Goal: Contribute content: Contribute content

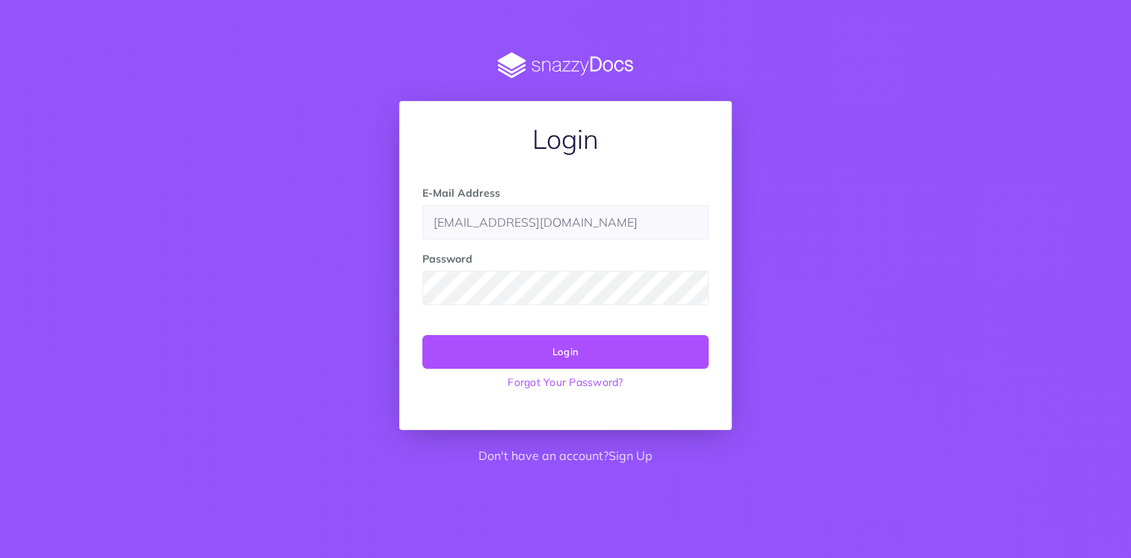
type input "[EMAIL_ADDRESS][DOMAIN_NAME]"
click at [587, 229] on input "[EMAIL_ADDRESS][DOMAIN_NAME]" at bounding box center [565, 222] width 286 height 34
click at [521, 344] on button "Login" at bounding box center [565, 351] width 286 height 33
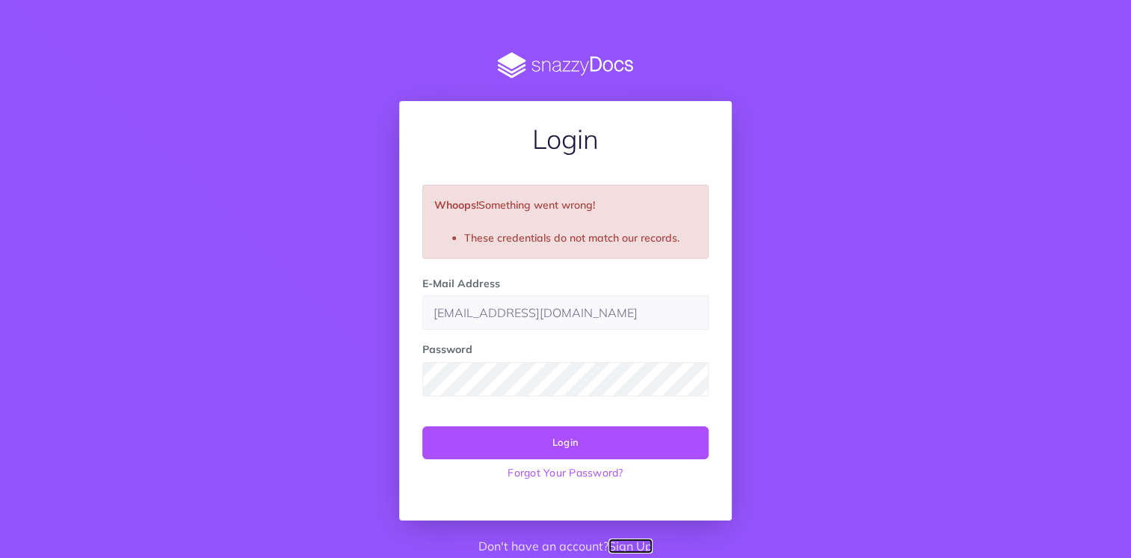
click at [616, 543] on link "Sign Up" at bounding box center [631, 545] width 44 height 15
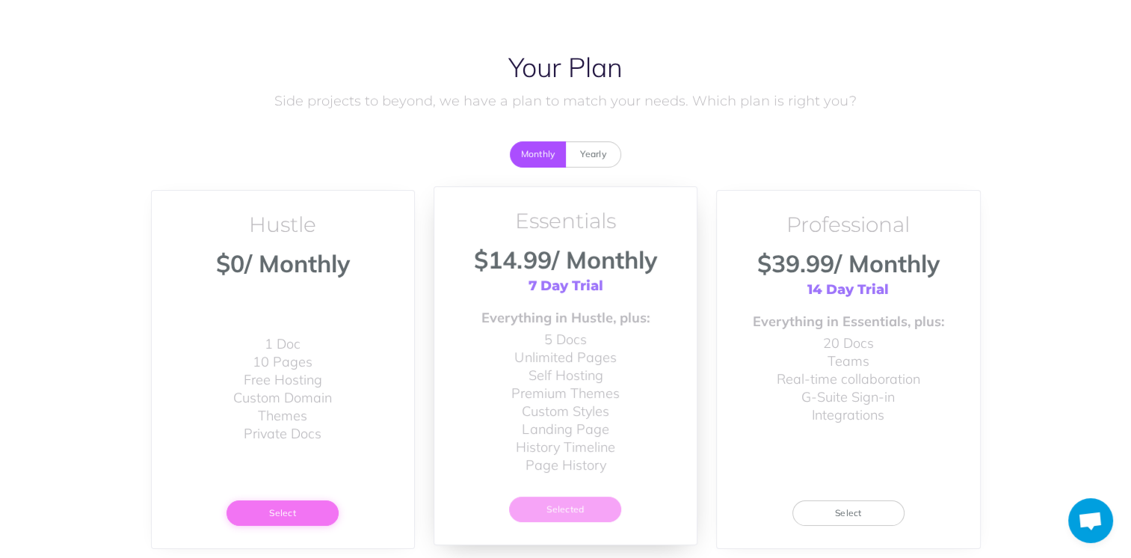
click at [291, 519] on button "Select" at bounding box center [283, 512] width 112 height 25
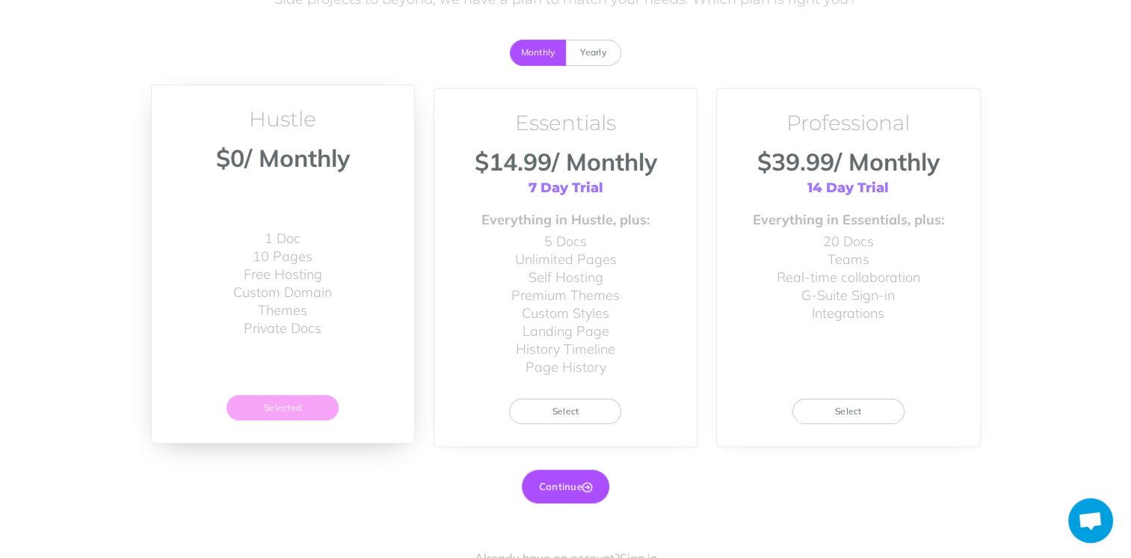
scroll to position [118, 0]
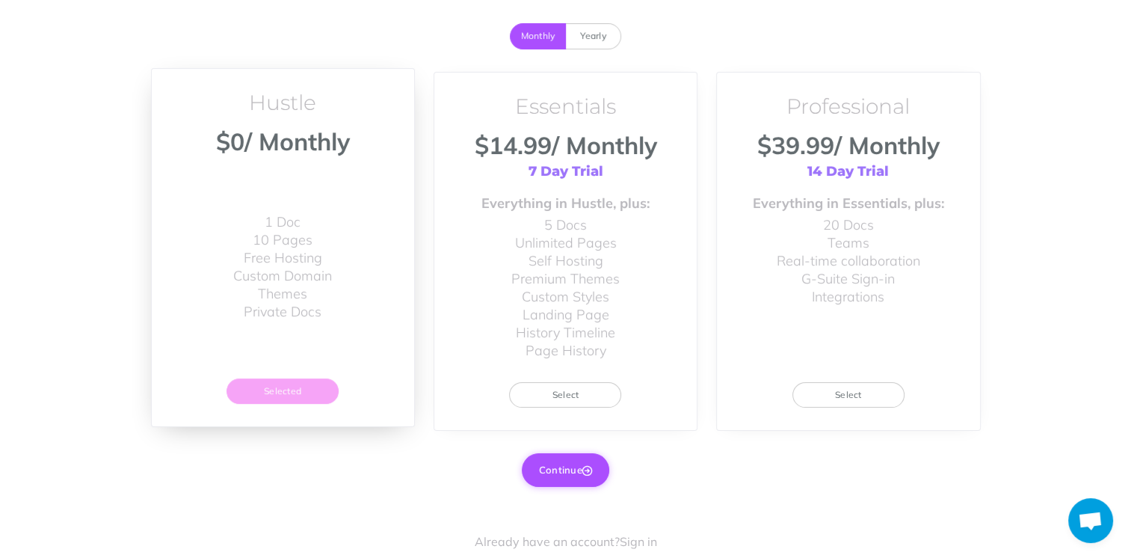
click at [585, 466] on icon "button" at bounding box center [587, 471] width 10 height 10
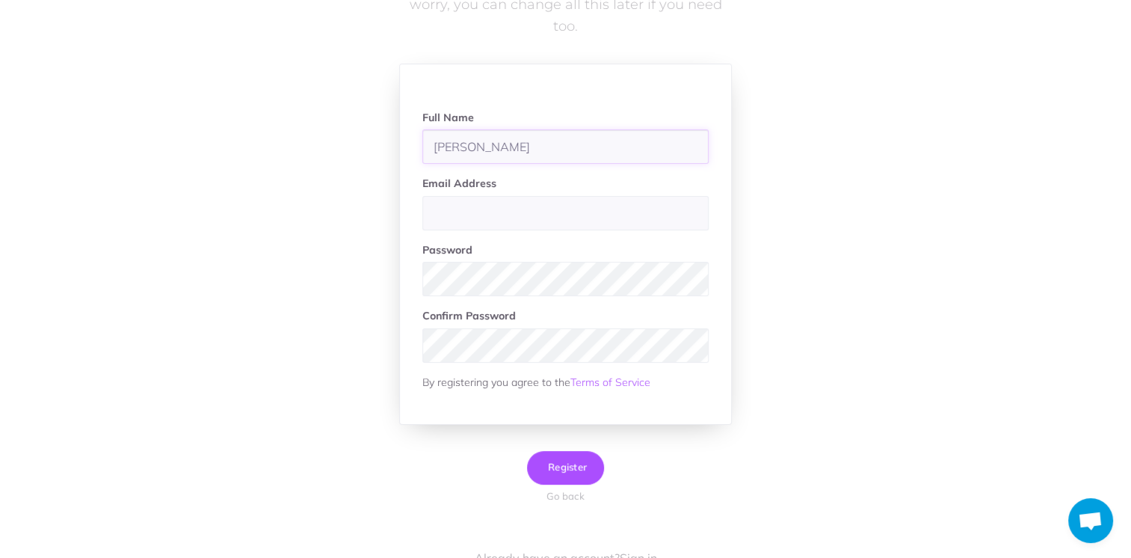
type input "[PERSON_NAME]"
paste input "[EMAIL_ADDRESS][DOMAIN_NAME]"
type input "[EMAIL_ADDRESS][DOMAIN_NAME]"
click at [590, 472] on button "Register" at bounding box center [565, 468] width 77 height 34
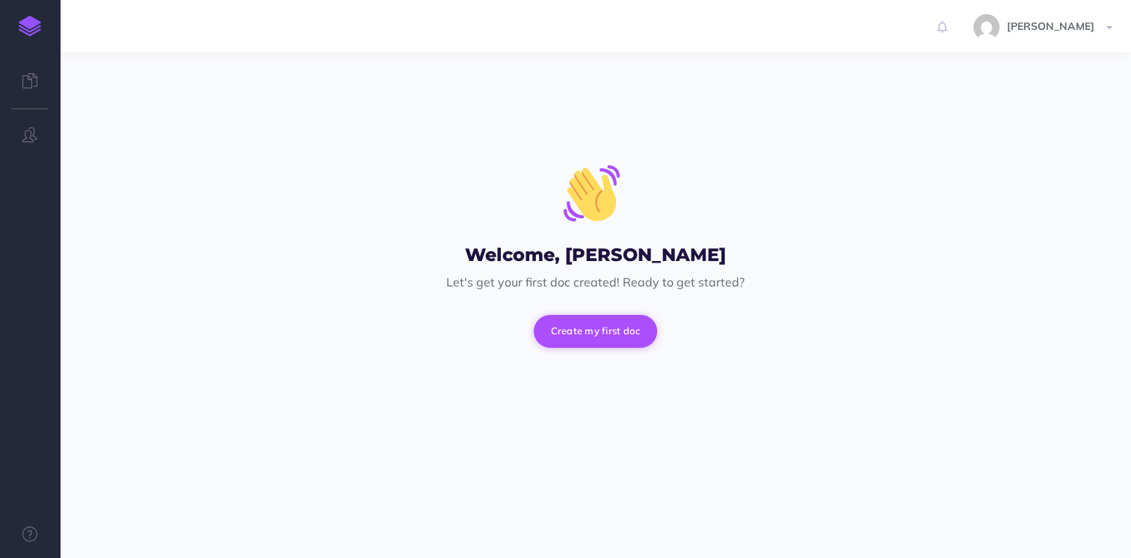
click at [622, 321] on button "Create my first doc" at bounding box center [596, 331] width 124 height 33
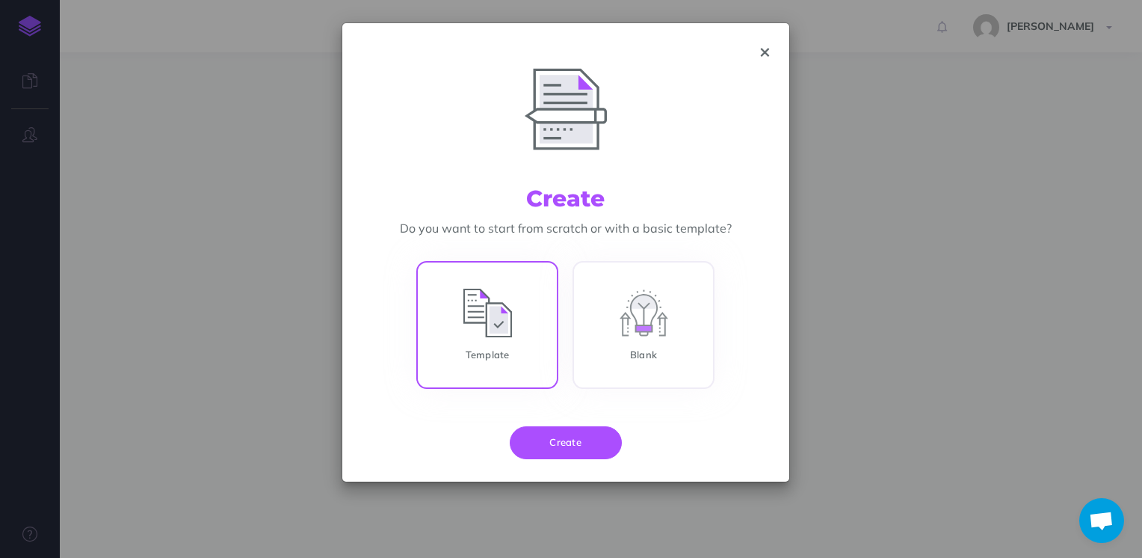
click at [460, 354] on input "Template" at bounding box center [487, 328] width 142 height 128
radio input "true"
click at [555, 430] on button "Create" at bounding box center [566, 442] width 112 height 33
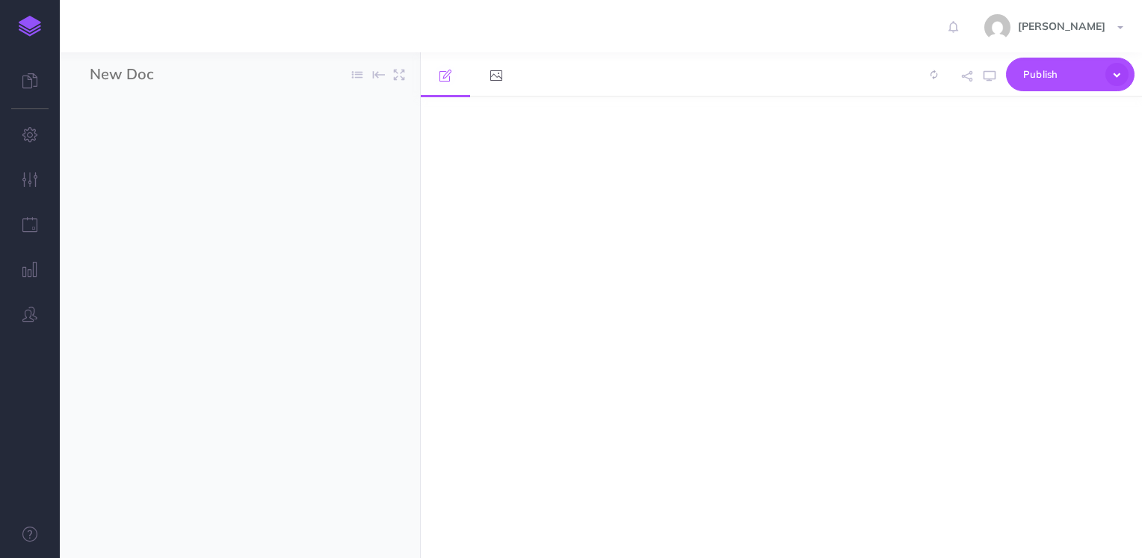
select select "null"
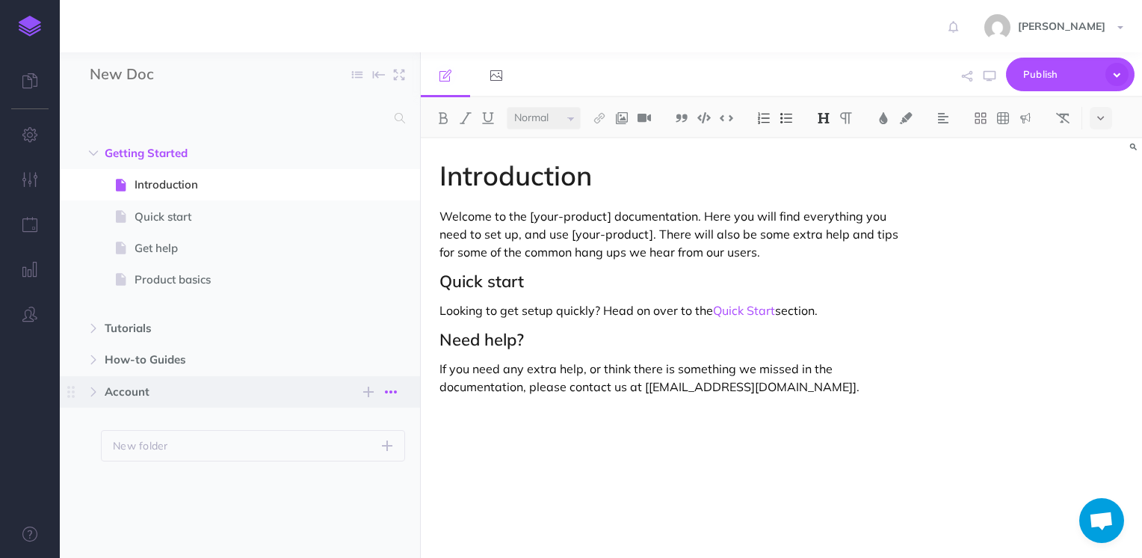
click at [383, 393] on button "button" at bounding box center [391, 392] width 27 height 18
click at [372, 492] on link "Delete" at bounding box center [349, 492] width 112 height 25
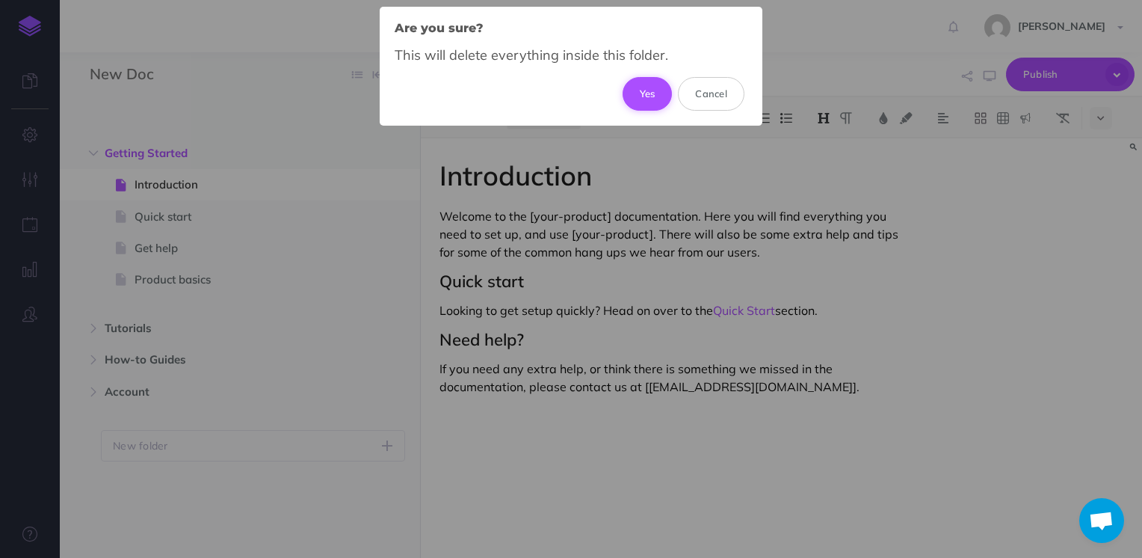
click at [650, 95] on button "Yes" at bounding box center [648, 93] width 50 height 33
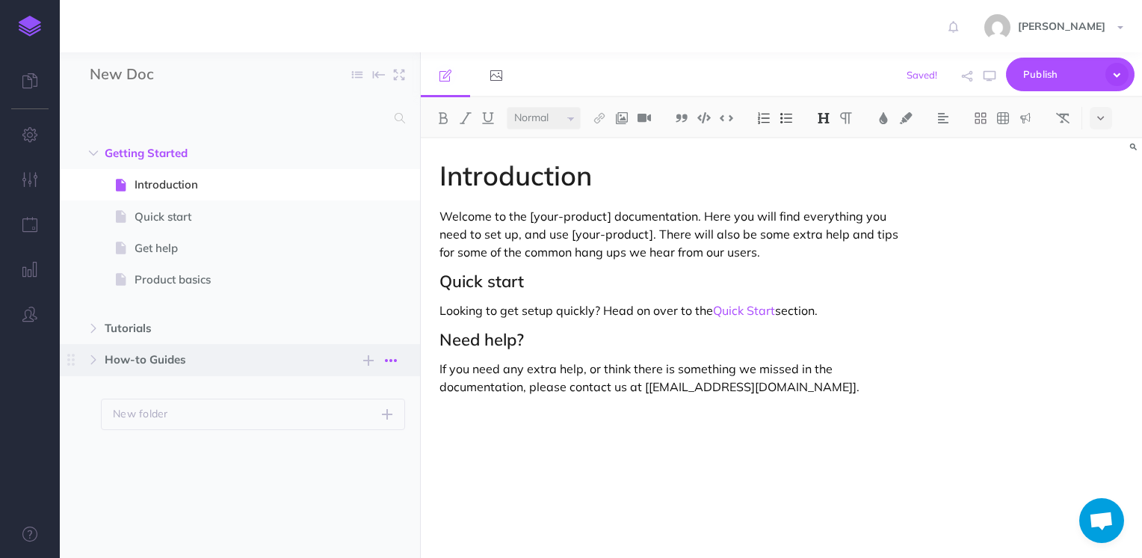
click at [399, 361] on button "button" at bounding box center [391, 360] width 27 height 18
click at [363, 467] on link "Delete" at bounding box center [349, 460] width 112 height 25
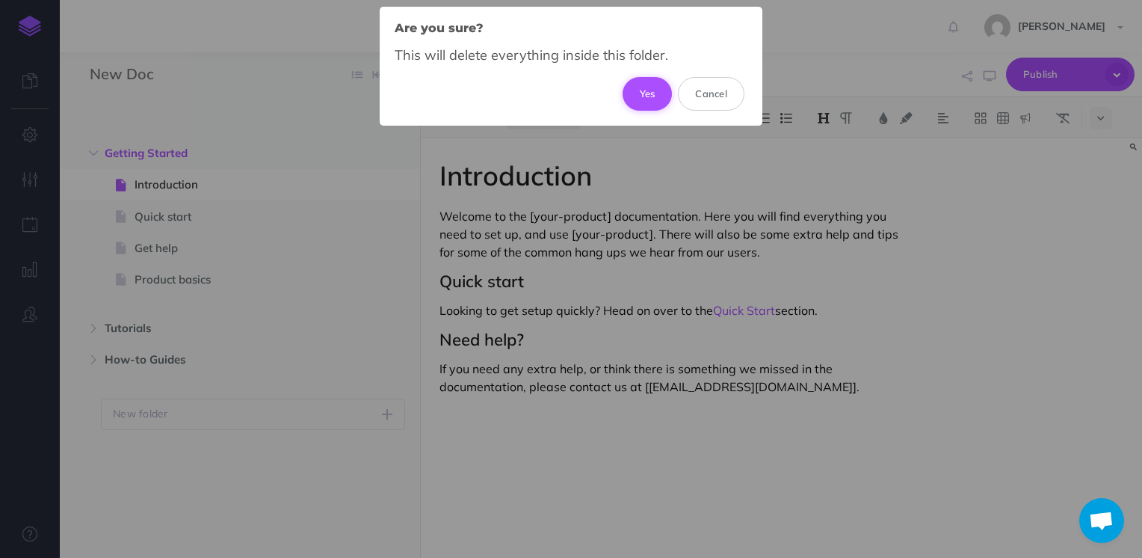
click at [651, 93] on button "Yes" at bounding box center [648, 93] width 50 height 33
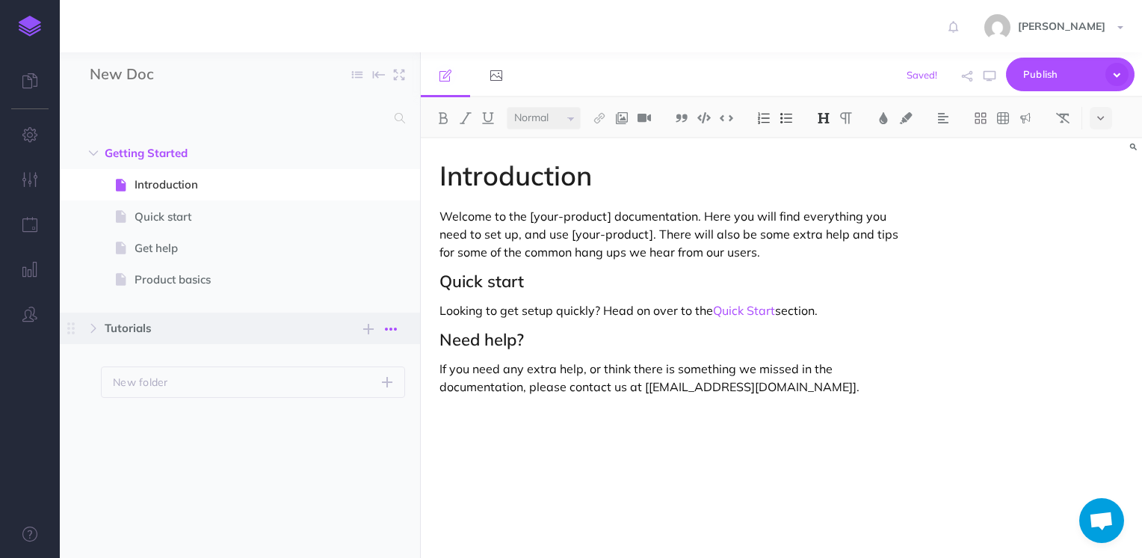
click at [398, 333] on button "button" at bounding box center [391, 329] width 27 height 18
click at [381, 423] on link "Delete" at bounding box center [349, 428] width 112 height 25
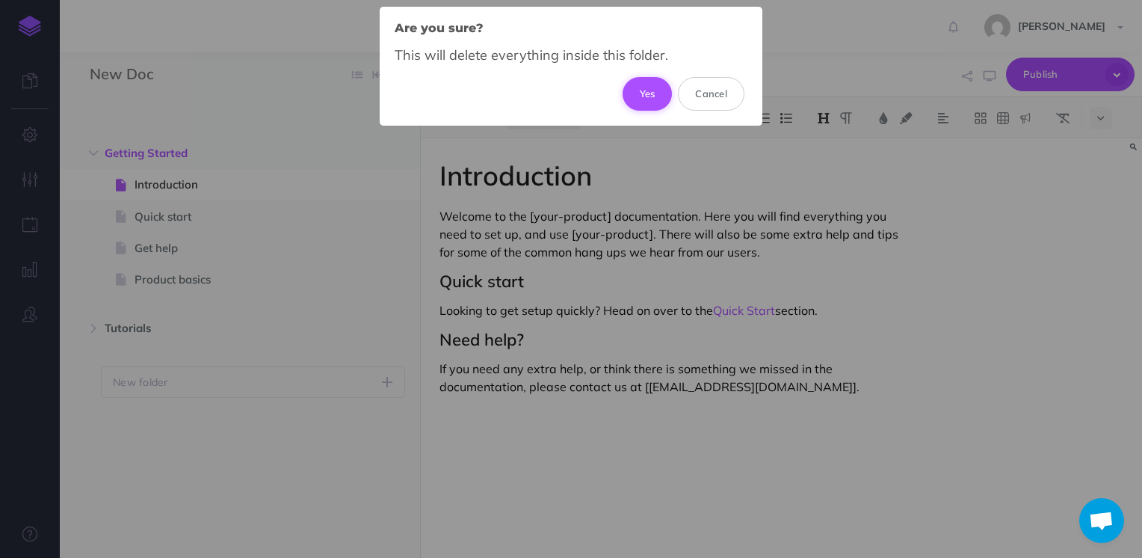
click at [647, 82] on button "Yes" at bounding box center [648, 93] width 50 height 33
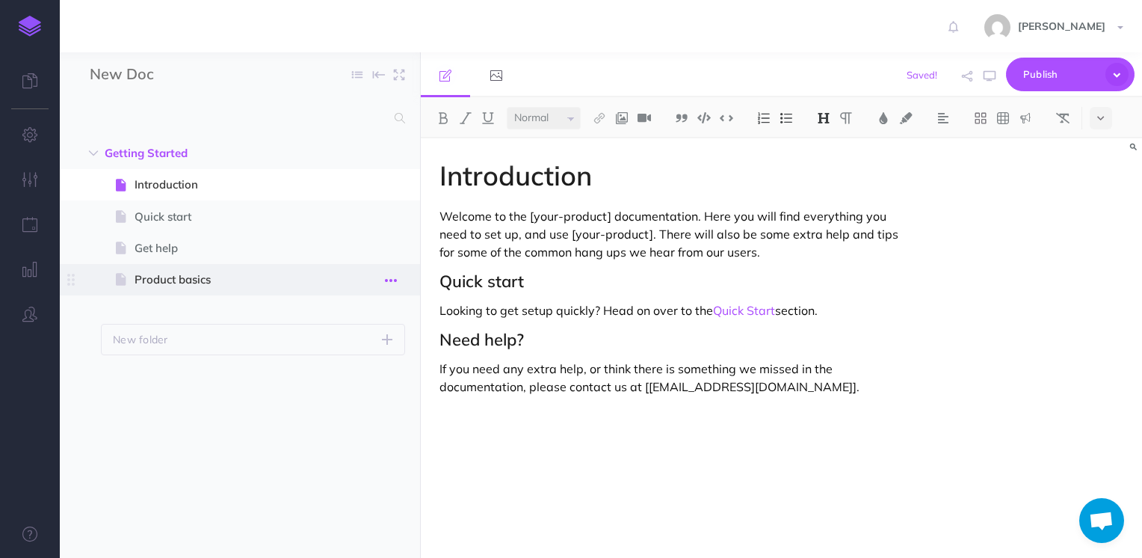
click at [392, 279] on icon "button" at bounding box center [391, 280] width 12 height 18
click at [371, 399] on link "Delete" at bounding box center [349, 405] width 112 height 25
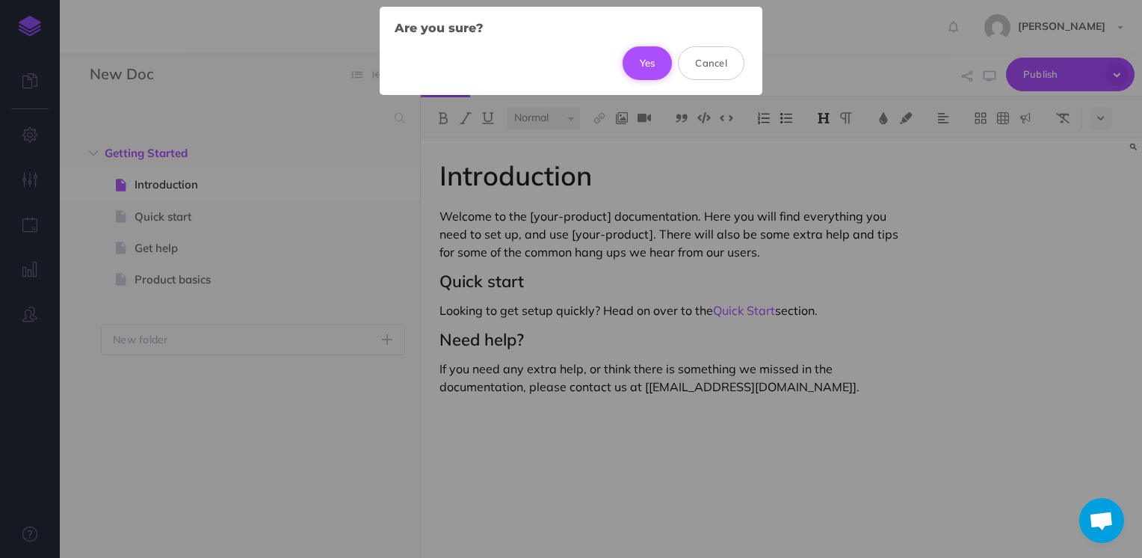
click at [655, 74] on button "Yes" at bounding box center [648, 62] width 50 height 33
select select "null"
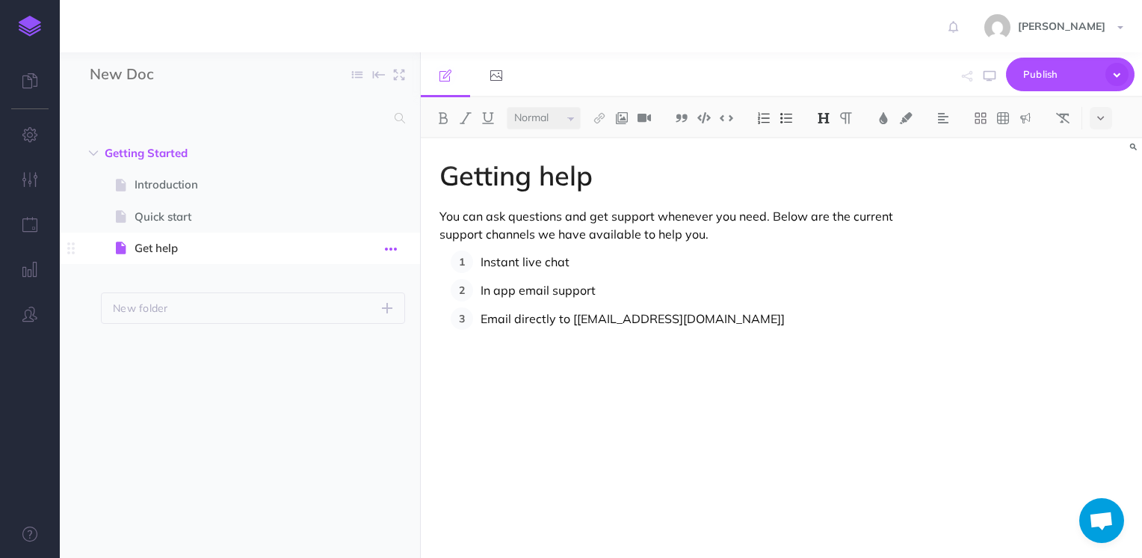
click at [390, 253] on icon "button" at bounding box center [391, 249] width 12 height 18
click at [372, 369] on link "Delete" at bounding box center [349, 373] width 112 height 25
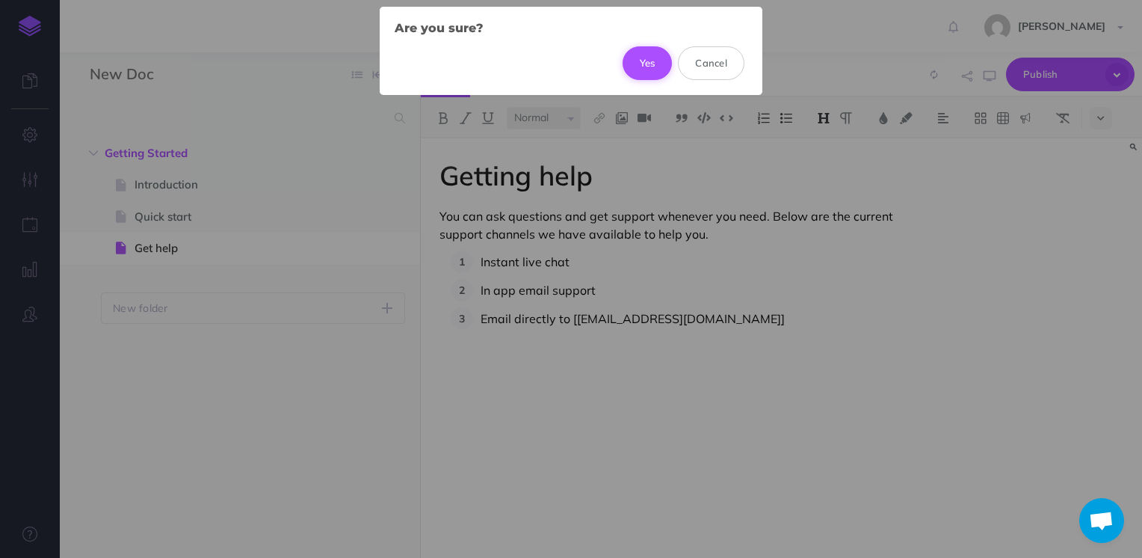
click at [656, 64] on button "Yes" at bounding box center [648, 62] width 50 height 33
select select "null"
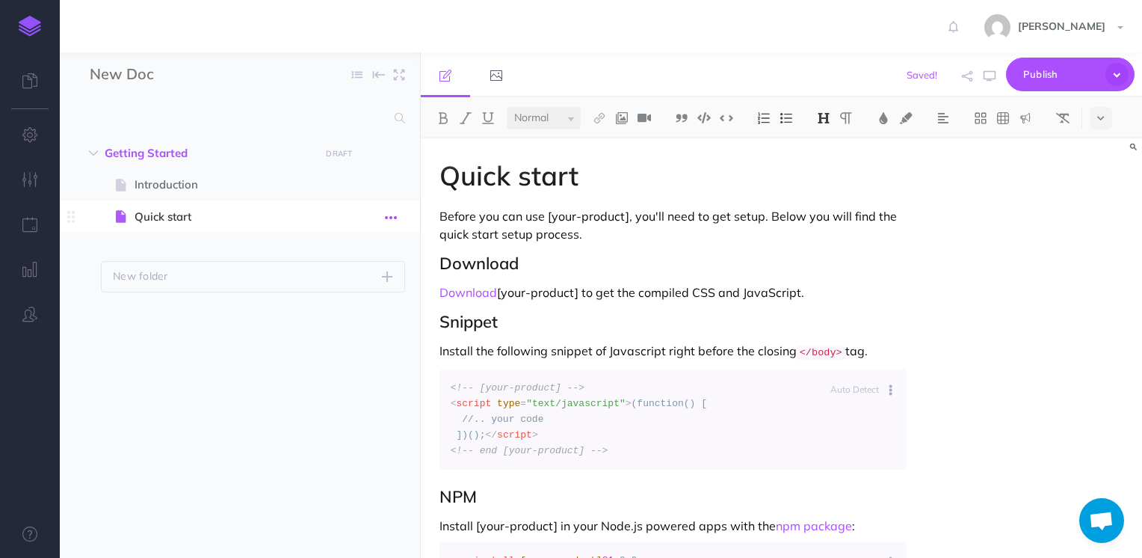
click at [394, 218] on icon "button" at bounding box center [391, 218] width 12 height 18
click at [374, 337] on link "Delete" at bounding box center [349, 342] width 112 height 25
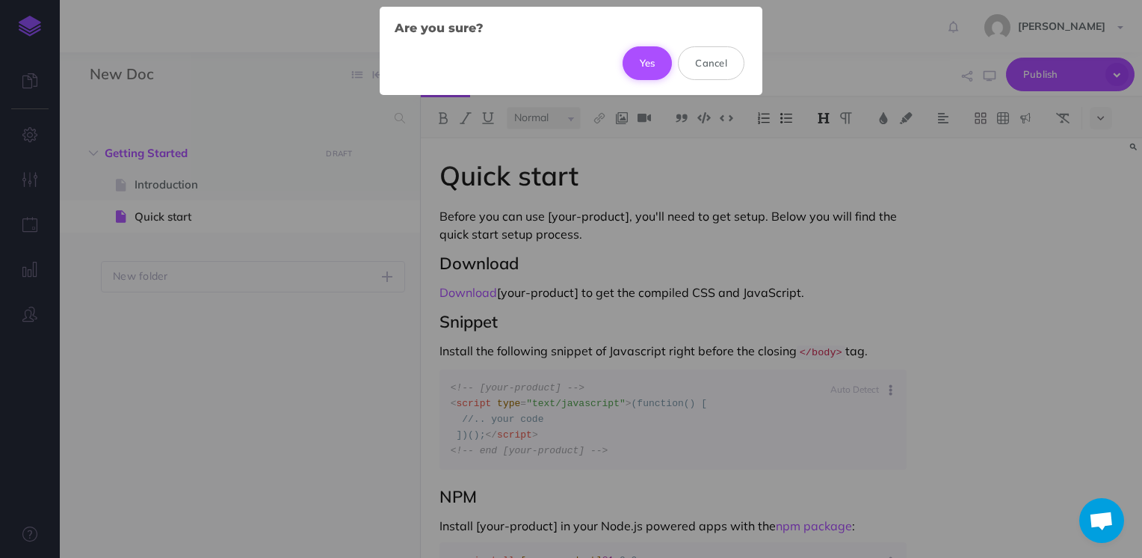
click at [656, 66] on button "Yes" at bounding box center [648, 62] width 50 height 33
select select "null"
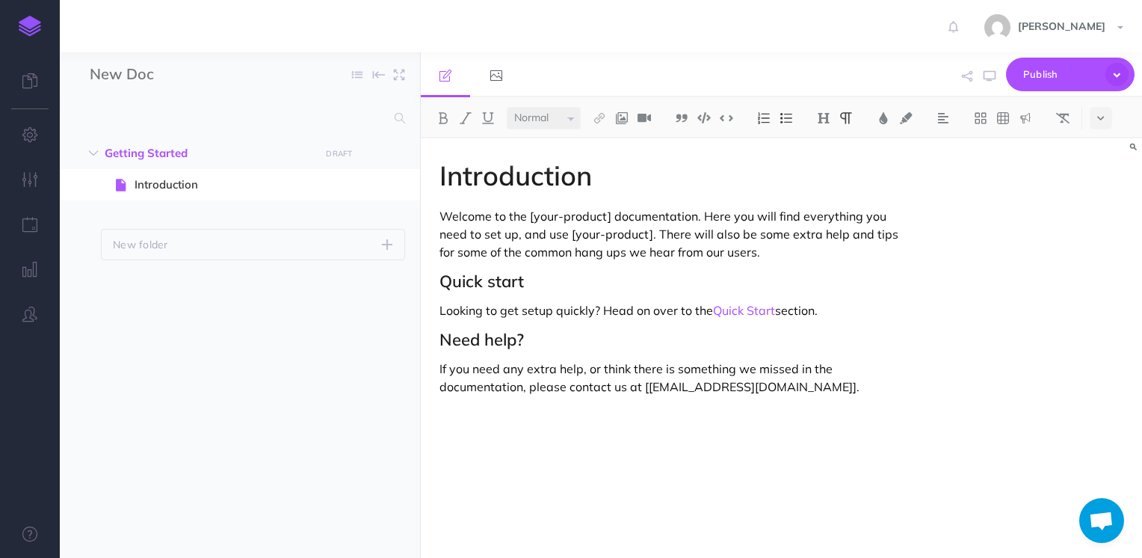
click at [606, 305] on p "Looking to get setup quickly? Head on over to the Quick Start section." at bounding box center [674, 310] width 468 height 18
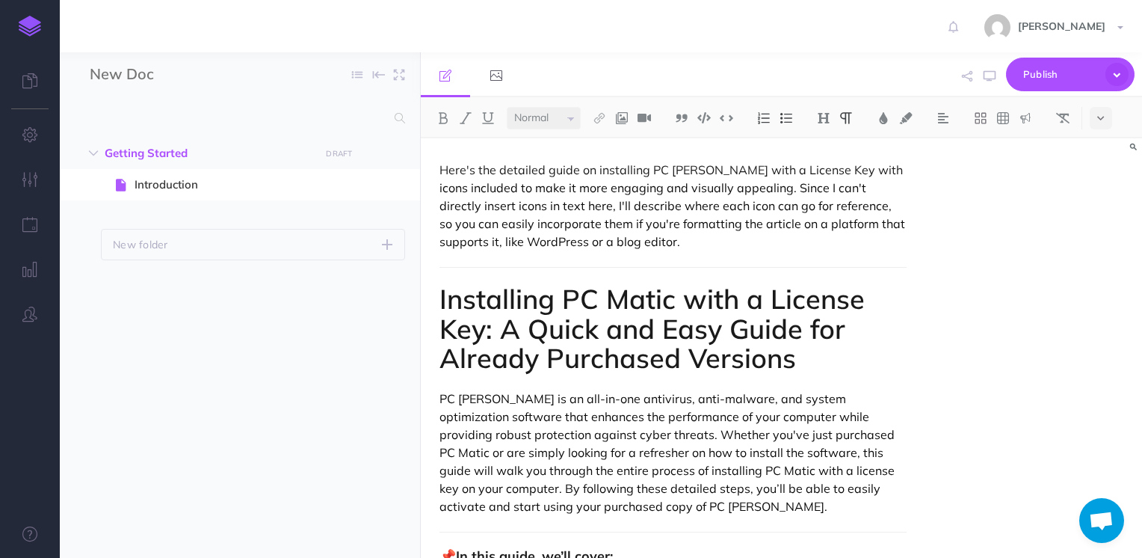
scroll to position [3726, 0]
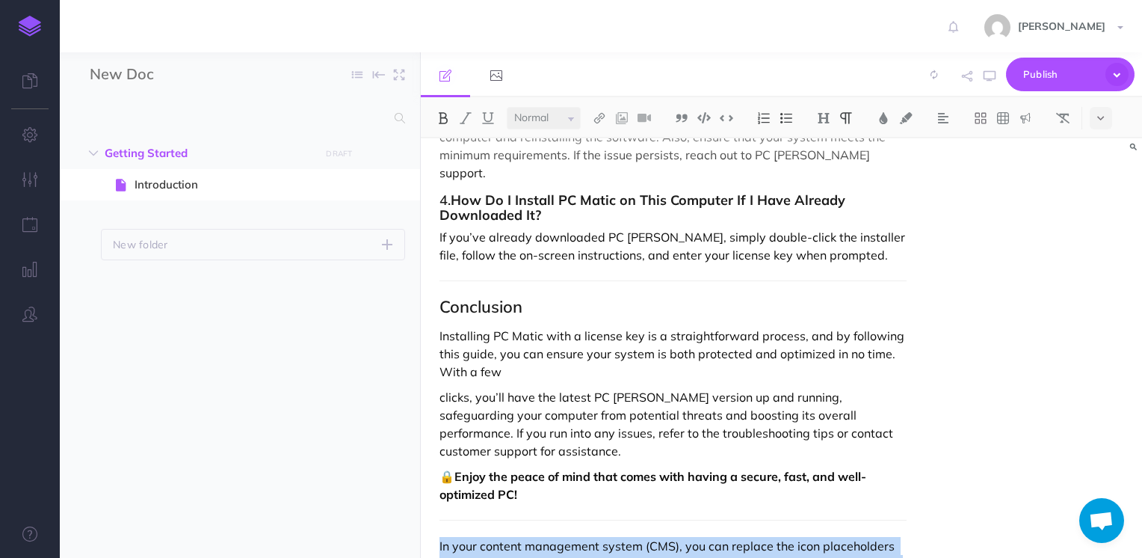
drag, startPoint x: 867, startPoint y: 546, endPoint x: 436, endPoint y: 453, distance: 441.3
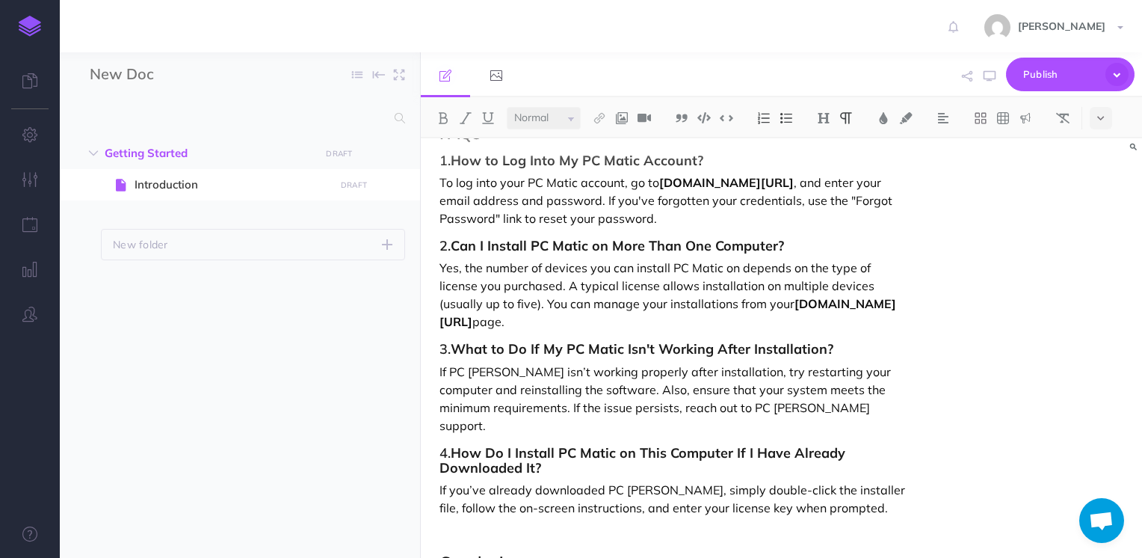
scroll to position [3578, 0]
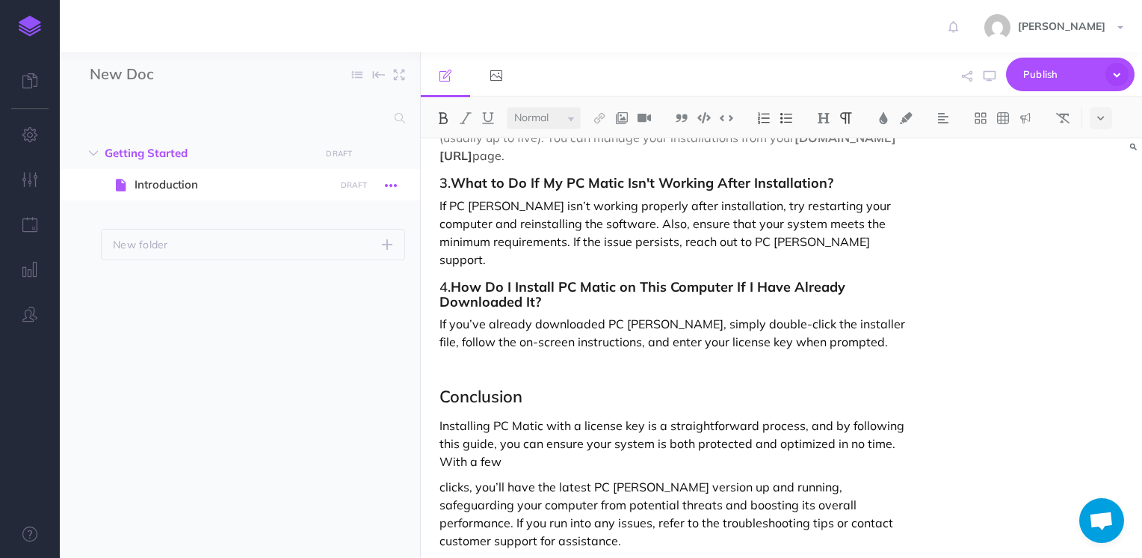
click at [395, 185] on icon "button" at bounding box center [391, 185] width 12 height 18
click at [378, 278] on link "Settings" at bounding box center [349, 286] width 112 height 25
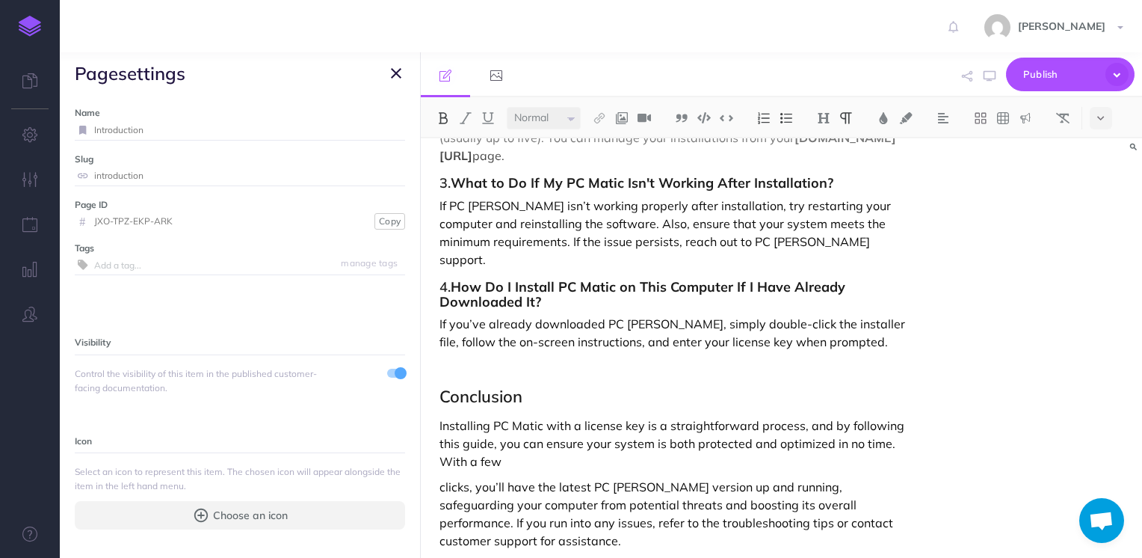
click at [136, 127] on input "Introduction" at bounding box center [249, 129] width 311 height 19
paste input "stalling PC Matic with a License Key: A Quick and Easy Guide for Already Purcha…"
type input "Installing PC Matic with a License Key: A Quick and Easy Guide for Already Purc…"
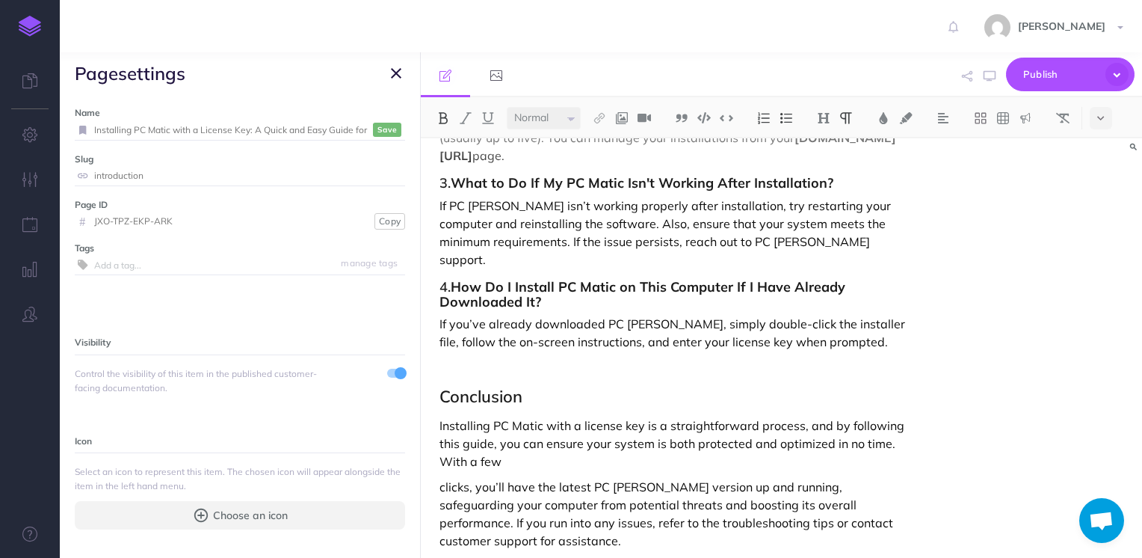
click at [380, 133] on small "Save" at bounding box center [387, 129] width 19 height 11
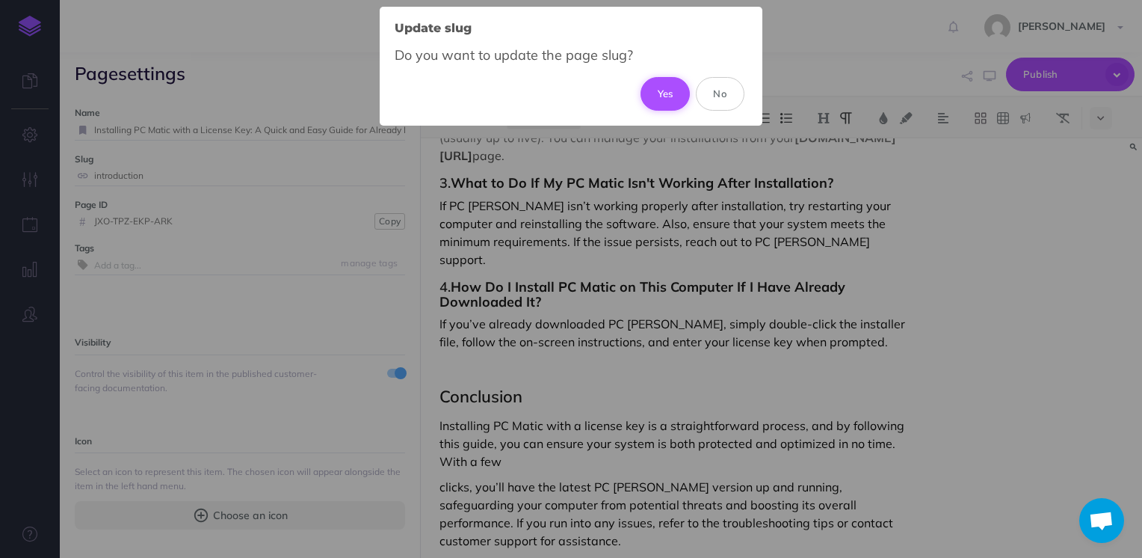
click at [667, 90] on button "Yes" at bounding box center [666, 93] width 50 height 33
type input "installing-pc-matic-with-a-license-key-a-quick-and-easy-guide-for-already-purch…"
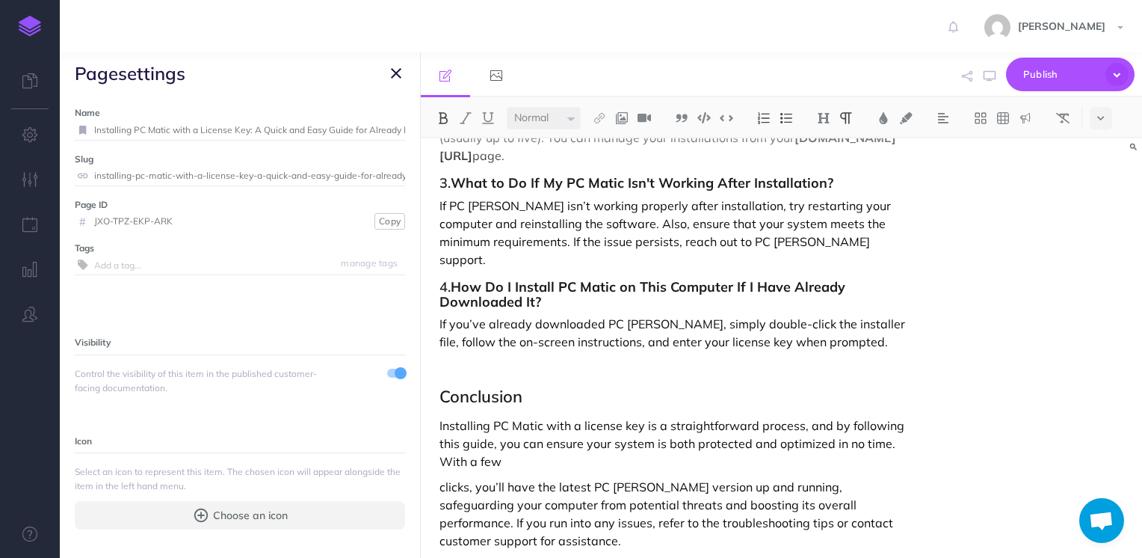
click at [1059, 319] on div "Installing PC Matic with a License Key: A Quick and Easy Guide for Already Purc…" at bounding box center [781, 347] width 721 height 419
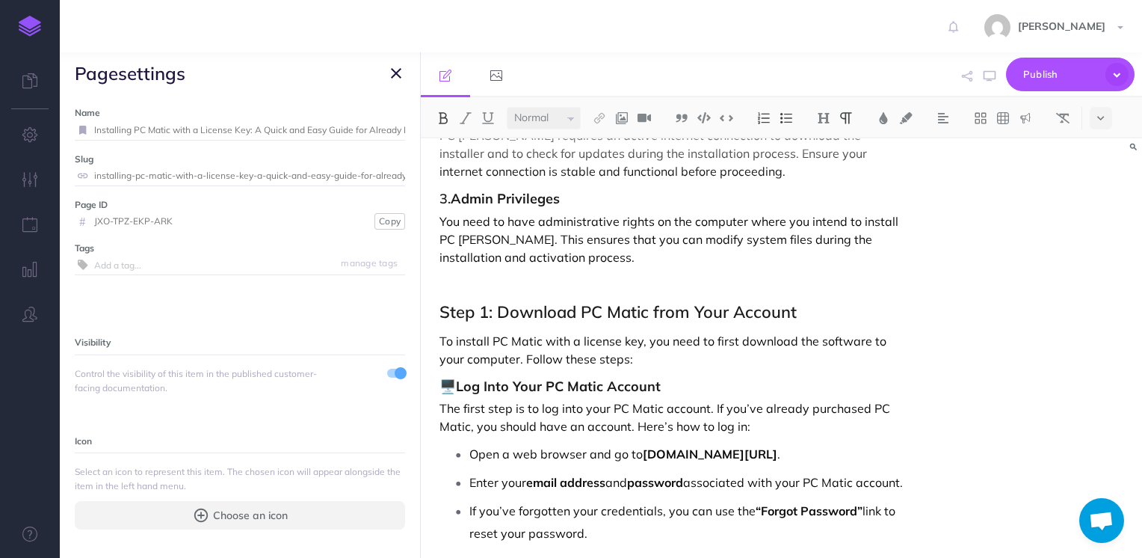
scroll to position [718, 0]
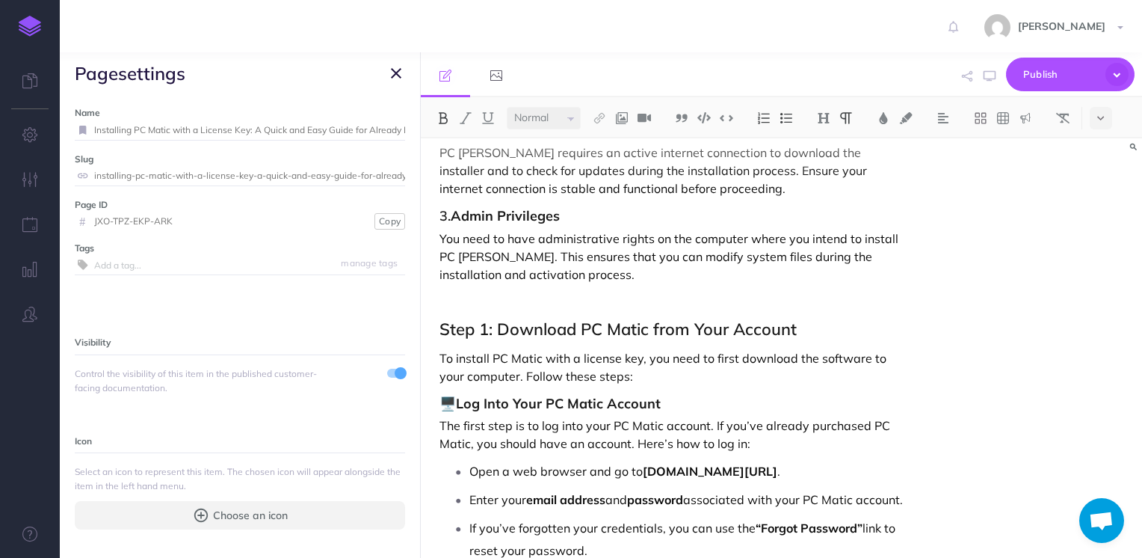
click at [580, 291] on p at bounding box center [674, 300] width 468 height 18
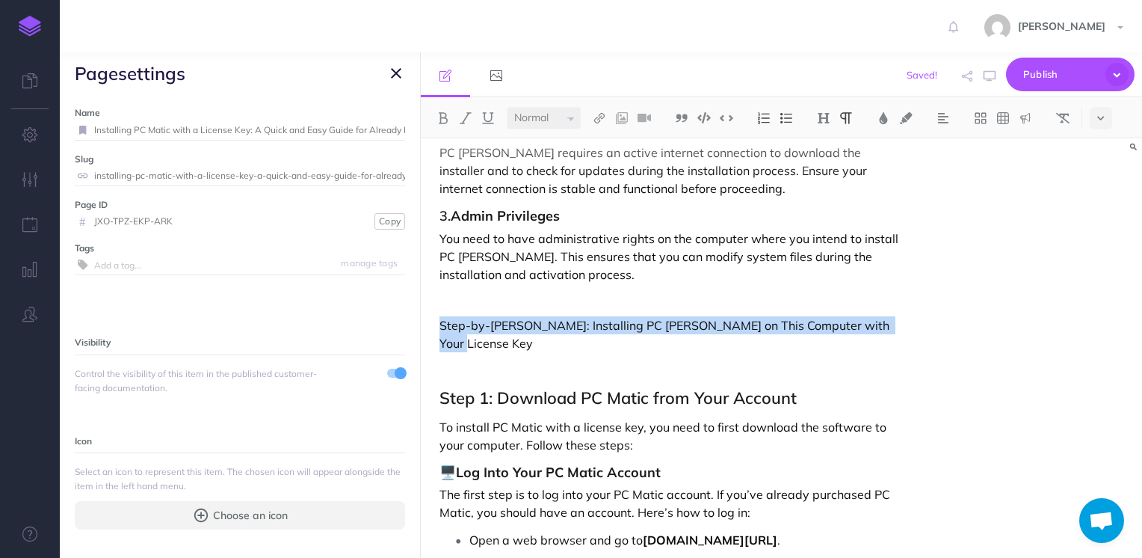
drag, startPoint x: 891, startPoint y: 327, endPoint x: 431, endPoint y: 333, distance: 459.9
click at [823, 118] on img at bounding box center [823, 118] width 13 height 12
click at [822, 167] on button "H2" at bounding box center [824, 167] width 22 height 22
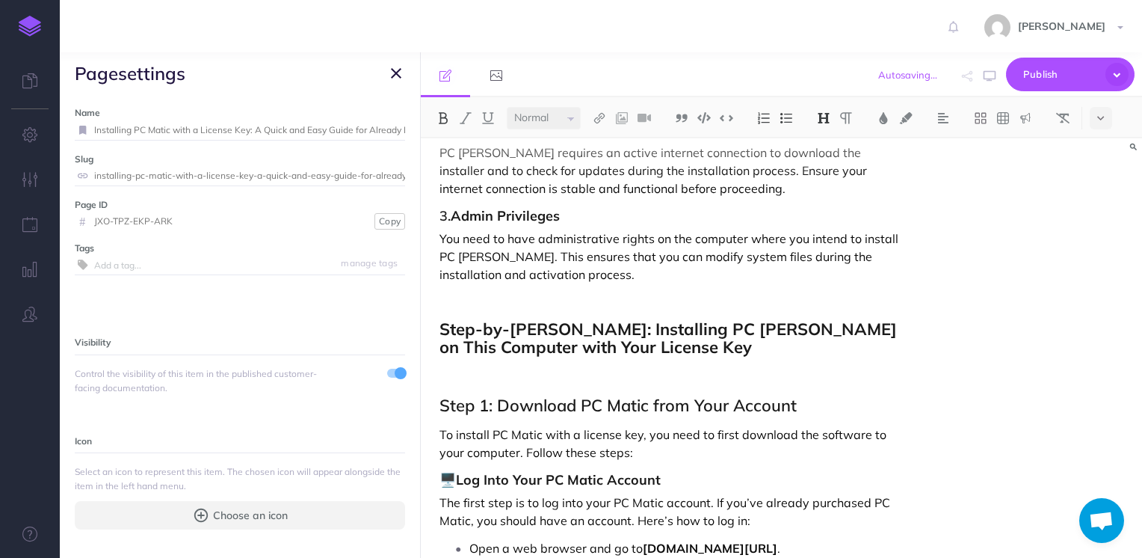
click at [665, 346] on h2 "Step-by-[PERSON_NAME]: Installing PC [PERSON_NAME] on This Computer with Your L…" at bounding box center [674, 338] width 468 height 36
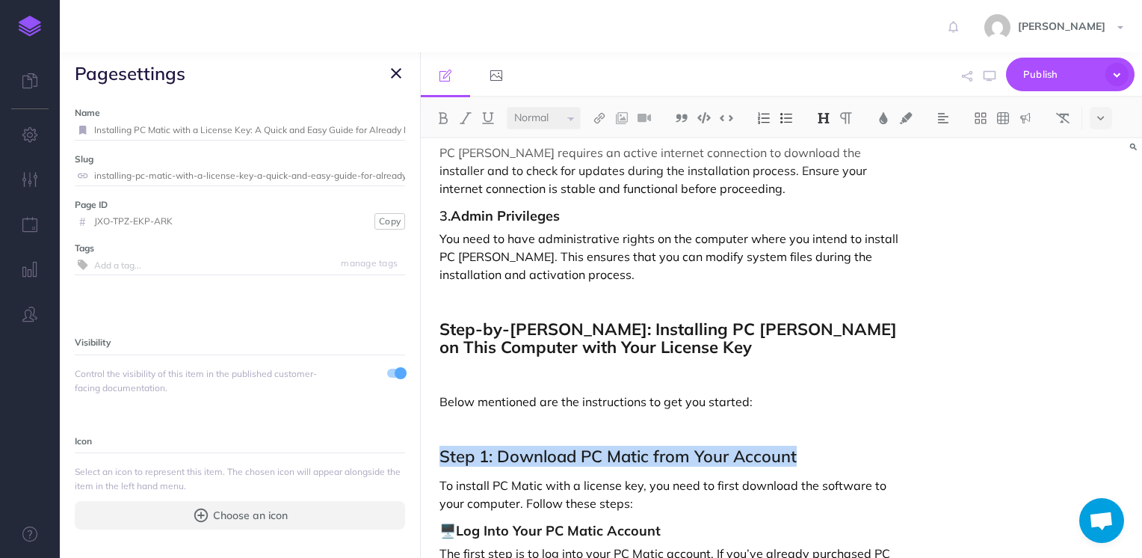
drag, startPoint x: 802, startPoint y: 455, endPoint x: 434, endPoint y: 444, distance: 368.7
click at [822, 112] on img at bounding box center [823, 118] width 13 height 12
click at [822, 185] on button "H3" at bounding box center [824, 189] width 22 height 22
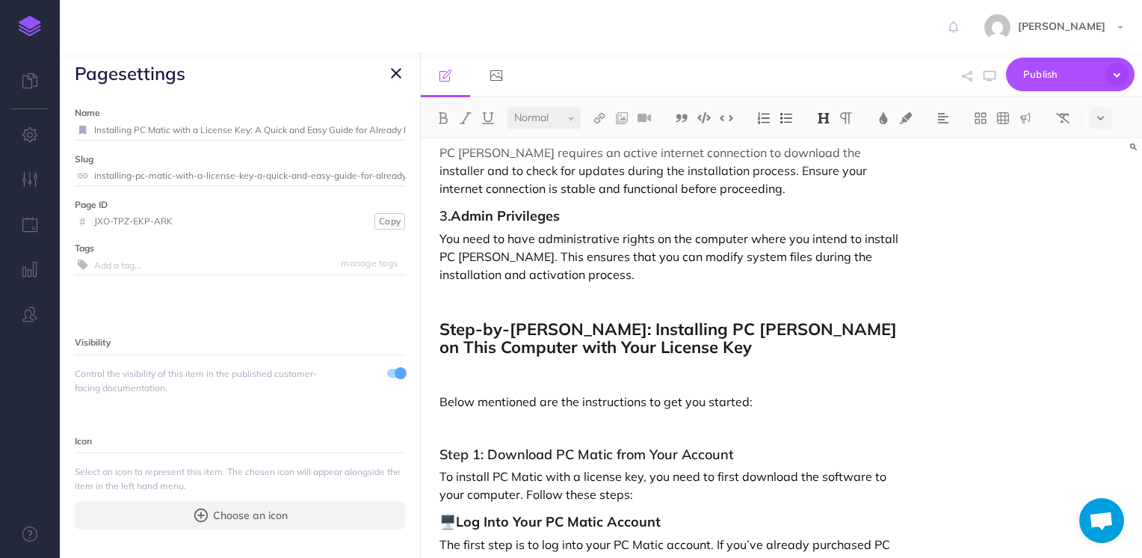
click at [953, 368] on div "Installing PC [PERSON_NAME] with a License Key: A Quick and Easy Guide for Alre…" at bounding box center [781, 347] width 721 height 419
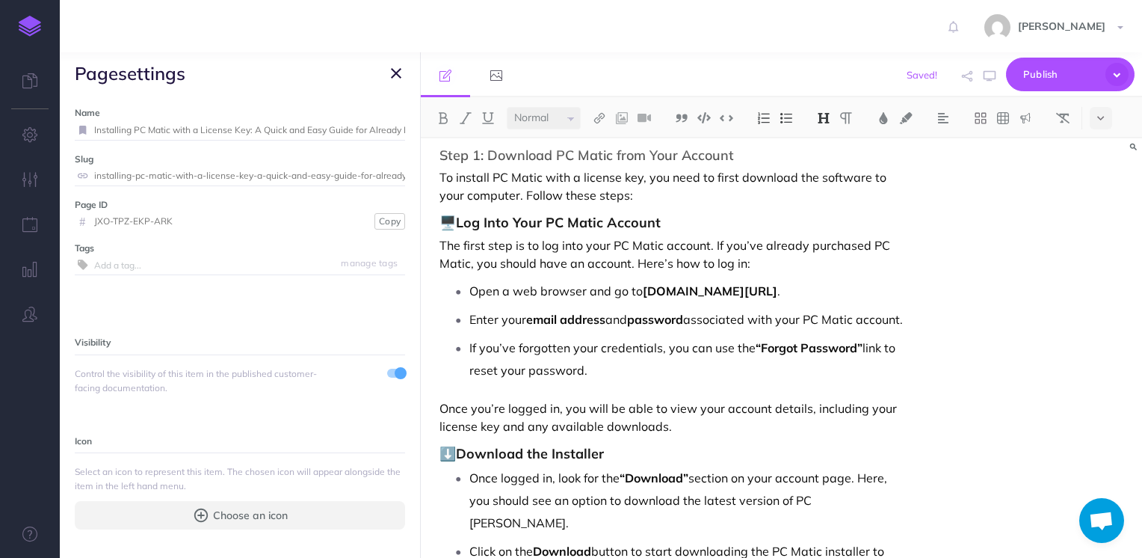
scroll to position [1047, 0]
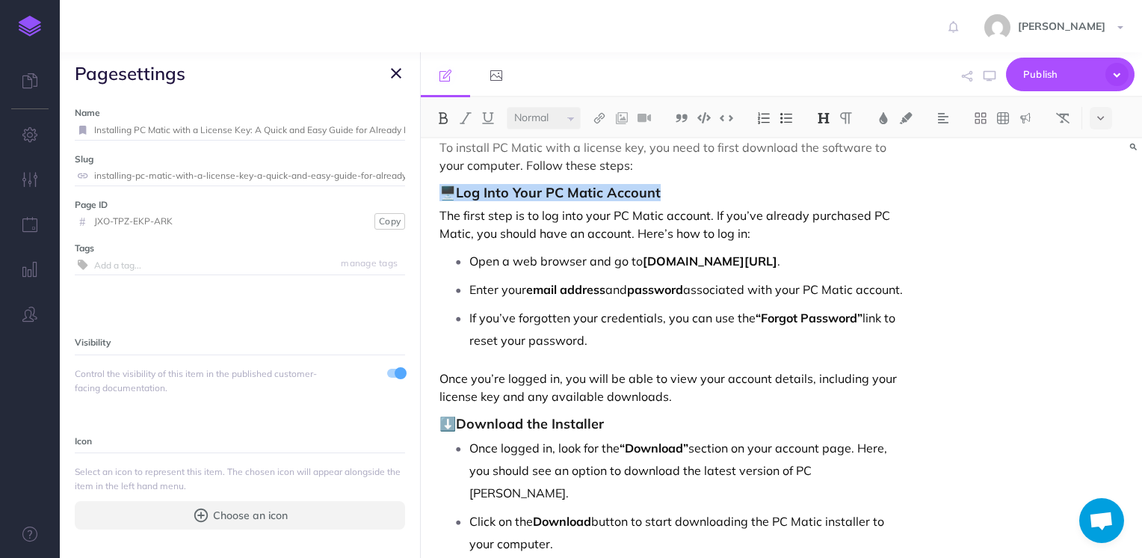
drag, startPoint x: 668, startPoint y: 196, endPoint x: 444, endPoint y: 176, distance: 225.1
click at [828, 117] on img at bounding box center [823, 118] width 13 height 12
click at [828, 208] on button "H4" at bounding box center [824, 211] width 22 height 22
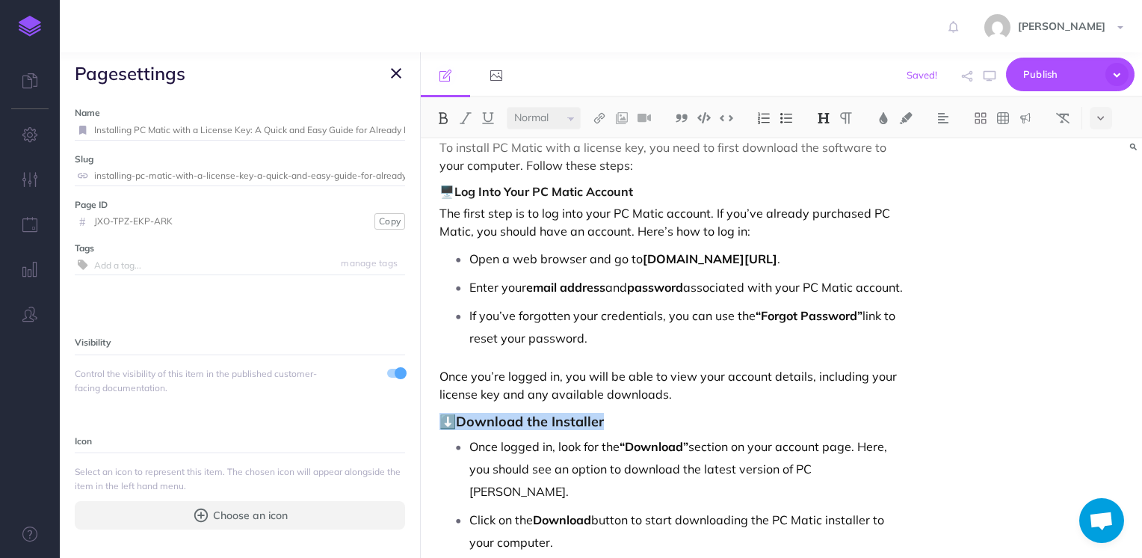
drag, startPoint x: 611, startPoint y: 447, endPoint x: 440, endPoint y: 441, distance: 170.6
click at [440, 429] on h3 "⬇️ Download the Installer" at bounding box center [674, 421] width 468 height 15
click at [826, 118] on img at bounding box center [823, 118] width 13 height 12
click at [827, 207] on button "H4" at bounding box center [824, 211] width 22 height 22
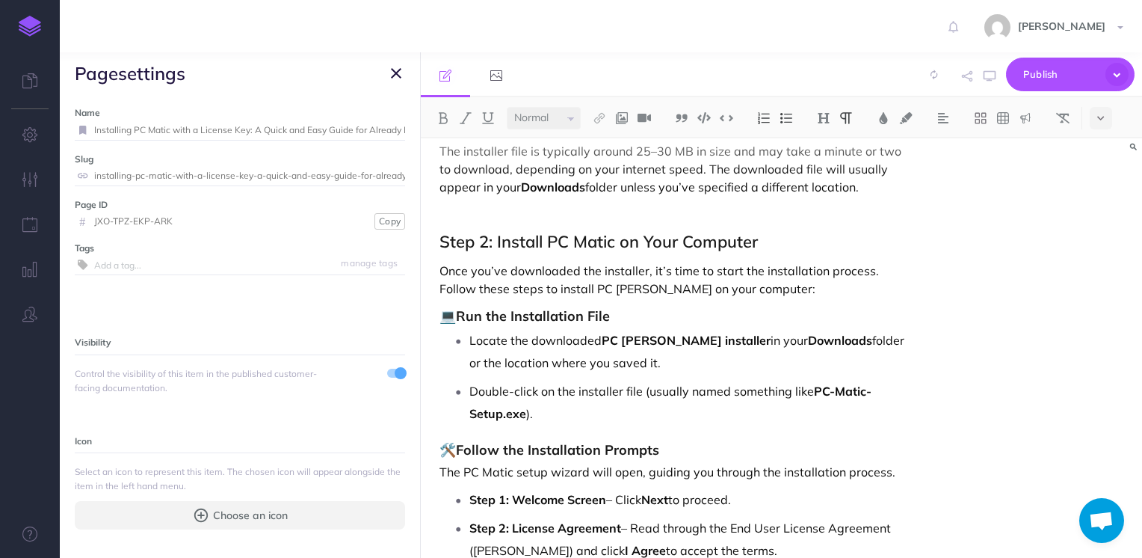
scroll to position [1502, 0]
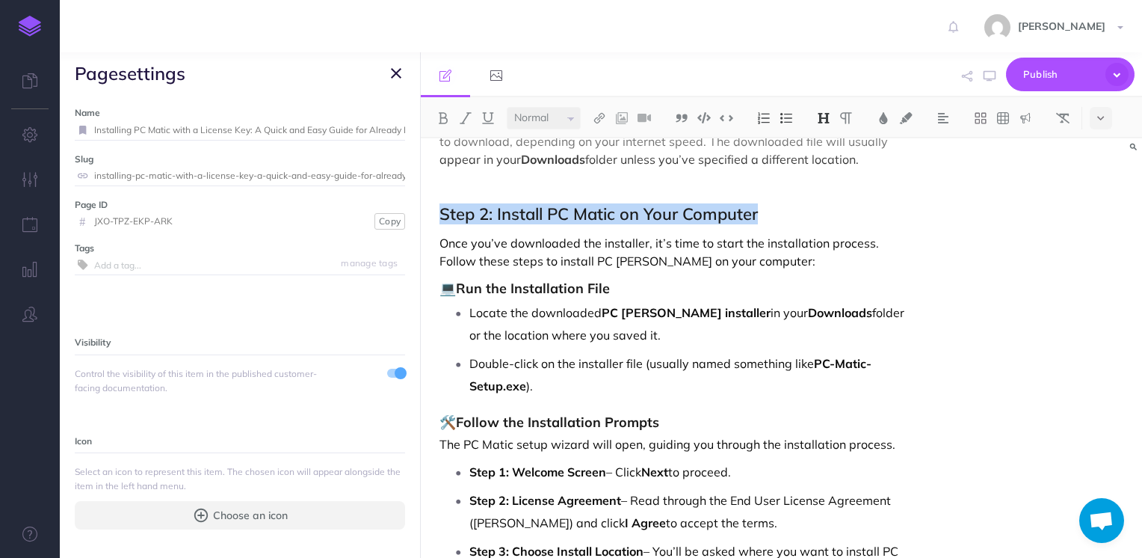
drag, startPoint x: 768, startPoint y: 212, endPoint x: 440, endPoint y: 218, distance: 328.3
click at [440, 218] on h2 "Step 2: Install PC Matic on Your Computer" at bounding box center [674, 214] width 468 height 18
click at [822, 117] on img at bounding box center [823, 118] width 13 height 12
click at [828, 185] on button "H3" at bounding box center [824, 189] width 22 height 22
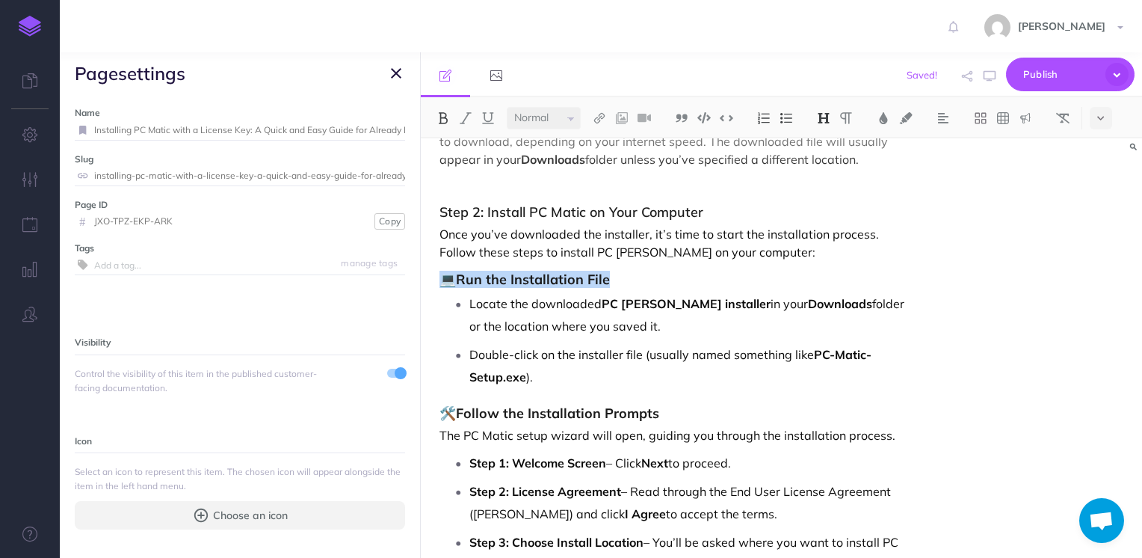
drag, startPoint x: 618, startPoint y: 278, endPoint x: 432, endPoint y: 281, distance: 185.4
click at [817, 123] on img at bounding box center [823, 118] width 13 height 12
click at [828, 209] on button "H4" at bounding box center [824, 211] width 22 height 22
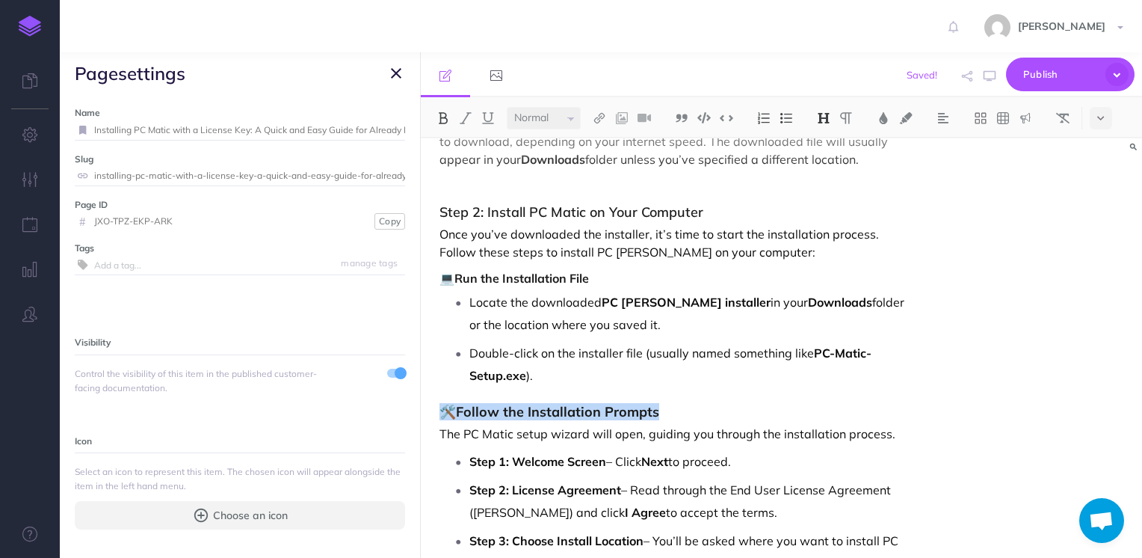
drag, startPoint x: 672, startPoint y: 409, endPoint x: 434, endPoint y: 408, distance: 238.5
click at [820, 121] on img at bounding box center [823, 118] width 13 height 12
click at [827, 208] on button "H4" at bounding box center [824, 211] width 22 height 22
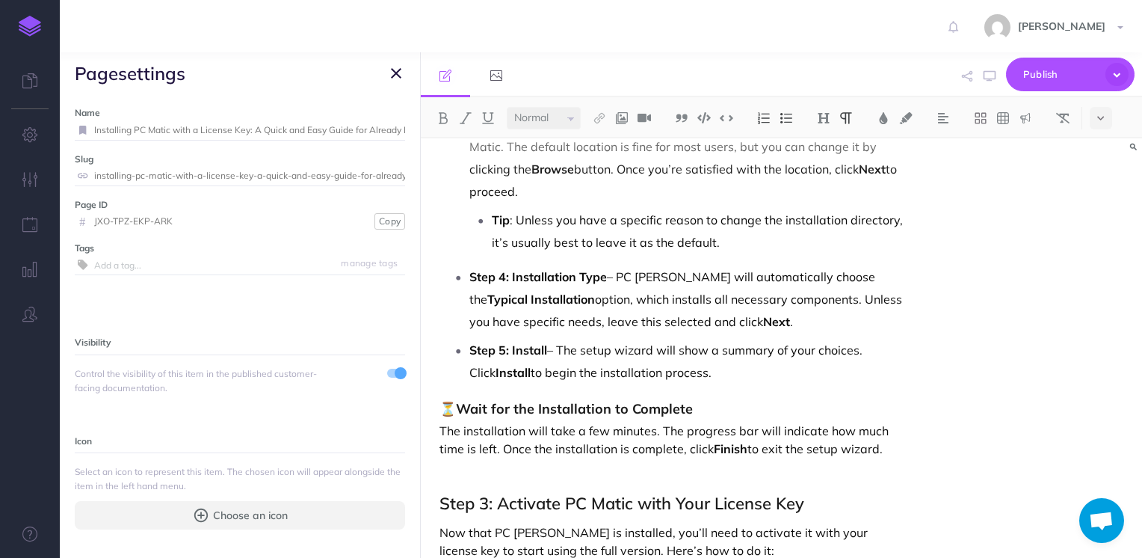
scroll to position [1945, 0]
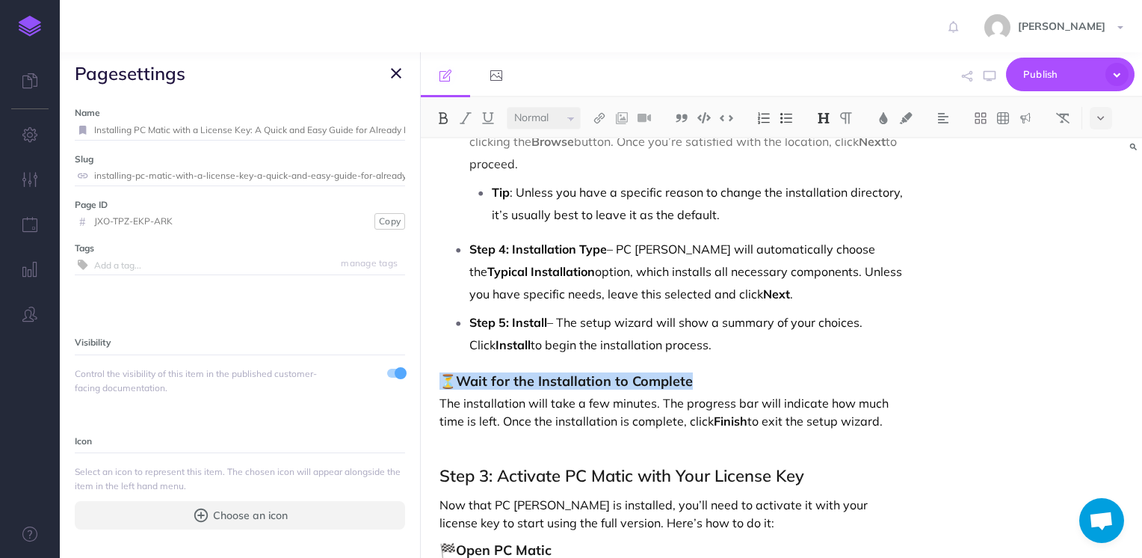
drag, startPoint x: 698, startPoint y: 384, endPoint x: 439, endPoint y: 378, distance: 258.8
click at [440, 378] on h3 "⏳ Wait for the Installation to Complete" at bounding box center [674, 381] width 468 height 15
click at [820, 112] on img at bounding box center [823, 118] width 13 height 12
click at [824, 209] on button "H4" at bounding box center [824, 211] width 22 height 22
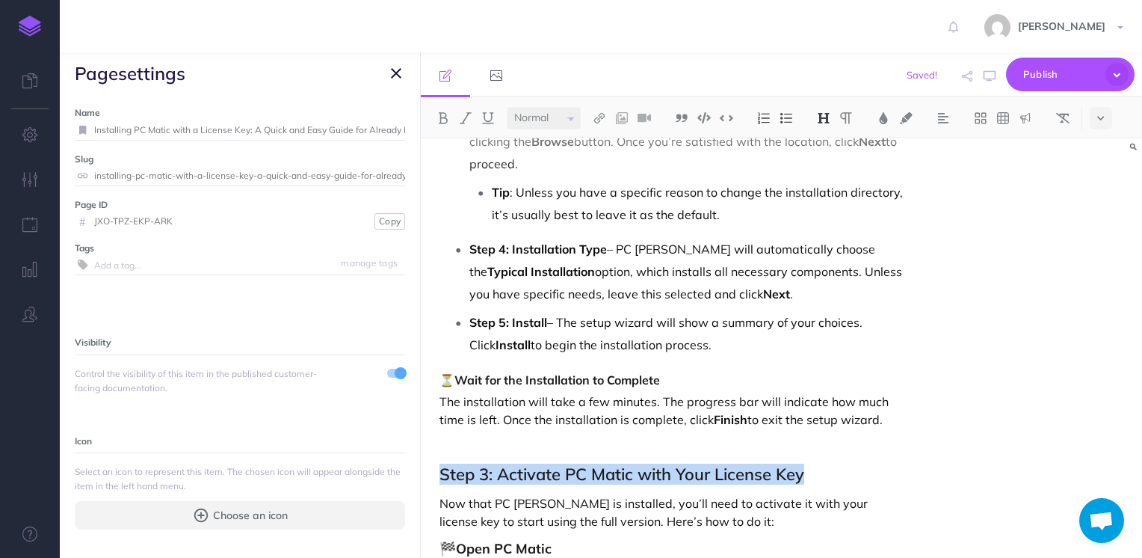
drag, startPoint x: 813, startPoint y: 481, endPoint x: 419, endPoint y: 474, distance: 394.8
click at [419, 474] on div "New Doc Collapse all Expand all Expand to root folders Getting Started DRAFT Pu…" at bounding box center [601, 304] width 1083 height 505
click at [824, 117] on img at bounding box center [823, 118] width 13 height 12
click at [828, 185] on button "H3" at bounding box center [824, 189] width 22 height 22
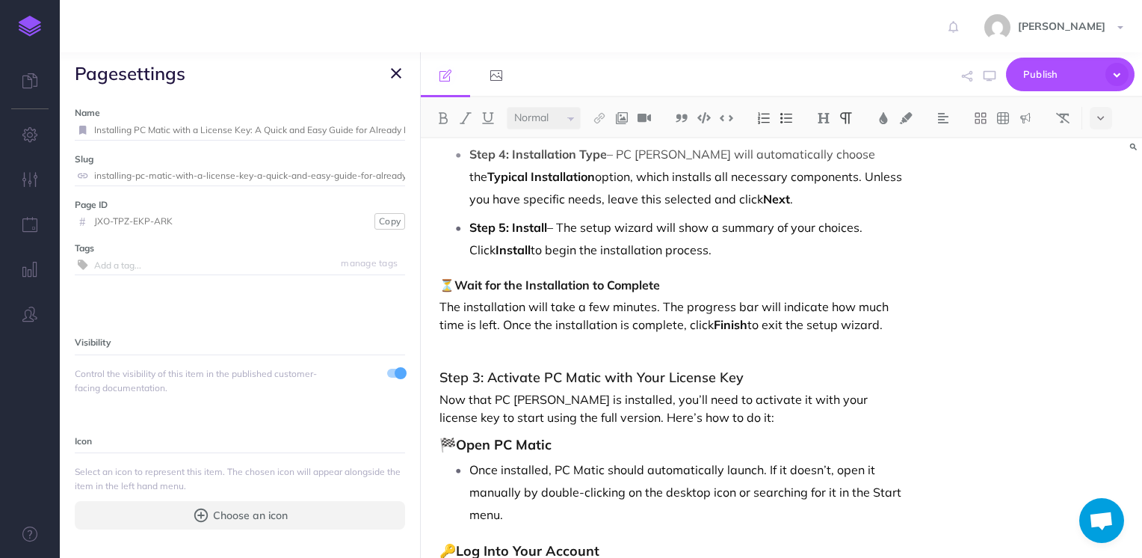
scroll to position [2108, 0]
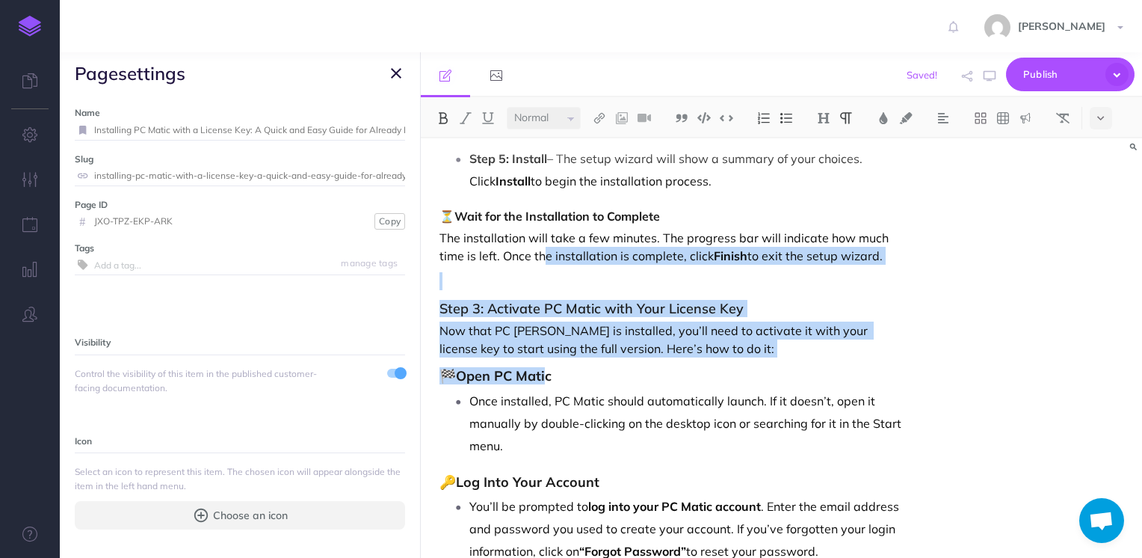
drag, startPoint x: 542, startPoint y: 259, endPoint x: 549, endPoint y: 372, distance: 113.8
click at [549, 372] on div "Installing PC [PERSON_NAME] with a License Key: A Quick and Easy Guide for Alre…" at bounding box center [673, 108] width 505 height 4156
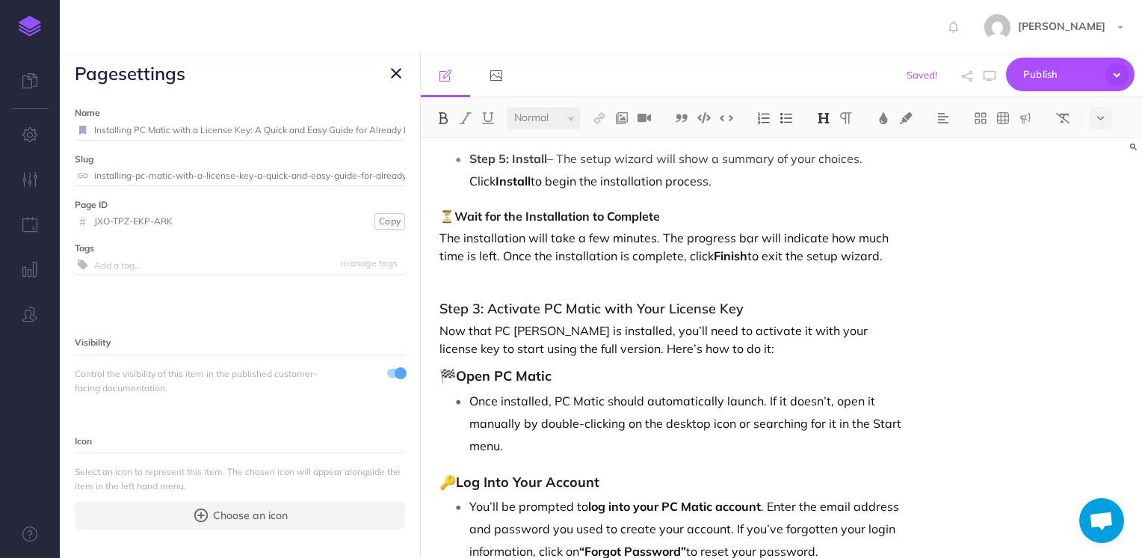
click at [564, 378] on h3 "🏁 Open PC Matic" at bounding box center [674, 376] width 468 height 15
drag, startPoint x: 564, startPoint y: 378, endPoint x: 434, endPoint y: 381, distance: 130.1
click at [434, 381] on div "Installing PC [PERSON_NAME] with a License Key: A Quick and Easy Guide for Alre…" at bounding box center [673, 108] width 505 height 4156
click at [828, 117] on img at bounding box center [823, 118] width 13 height 12
click at [828, 206] on button "H4" at bounding box center [824, 211] width 22 height 22
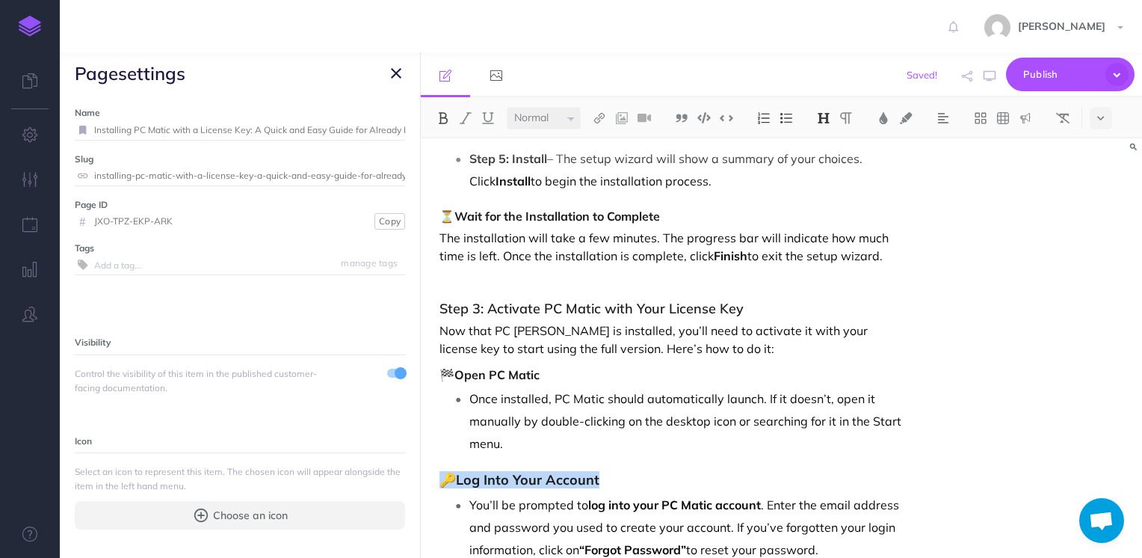
drag, startPoint x: 612, startPoint y: 480, endPoint x: 419, endPoint y: 477, distance: 192.9
click at [419, 477] on div "New Doc Collapse all Expand all Expand to root folders Getting Started DRAFT Pu…" at bounding box center [601, 304] width 1083 height 505
click at [826, 120] on img at bounding box center [823, 118] width 13 height 12
click at [825, 205] on button "H4" at bounding box center [824, 211] width 22 height 22
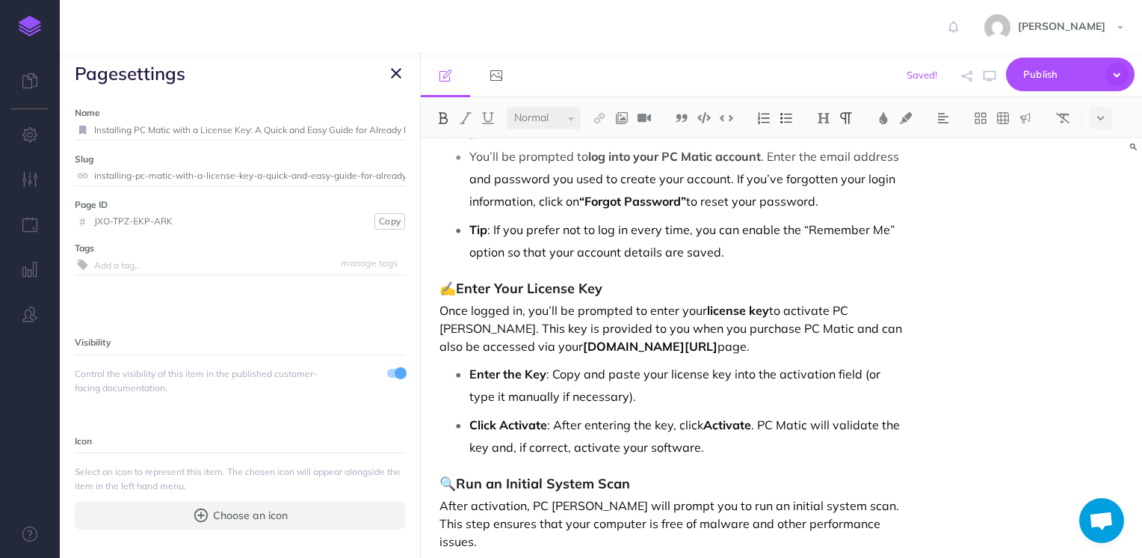
scroll to position [2478, 0]
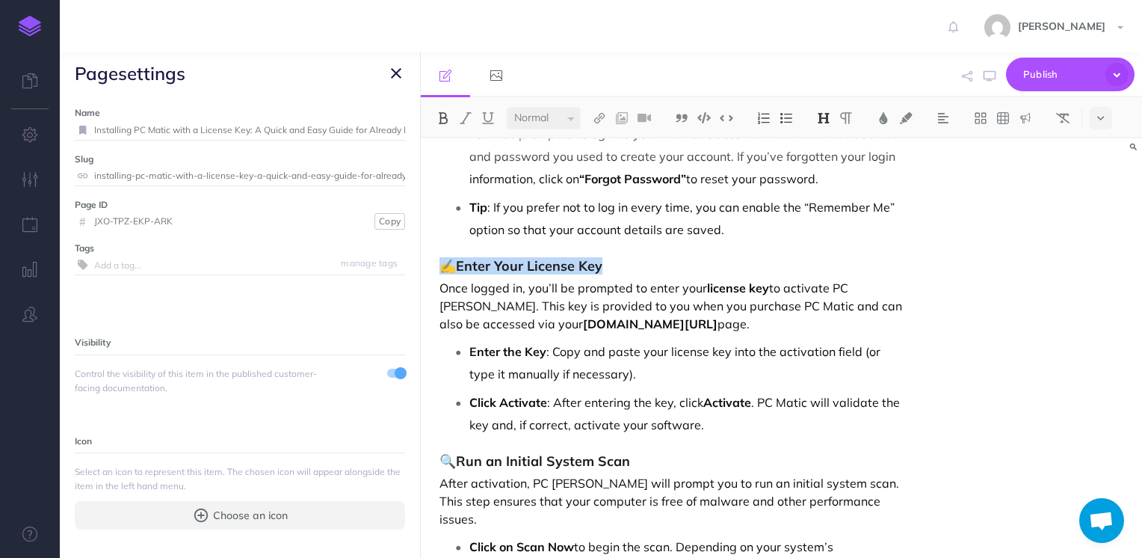
drag, startPoint x: 607, startPoint y: 265, endPoint x: 437, endPoint y: 264, distance: 169.7
click at [825, 122] on img at bounding box center [823, 118] width 13 height 12
click at [834, 209] on button "H4" at bounding box center [824, 211] width 22 height 22
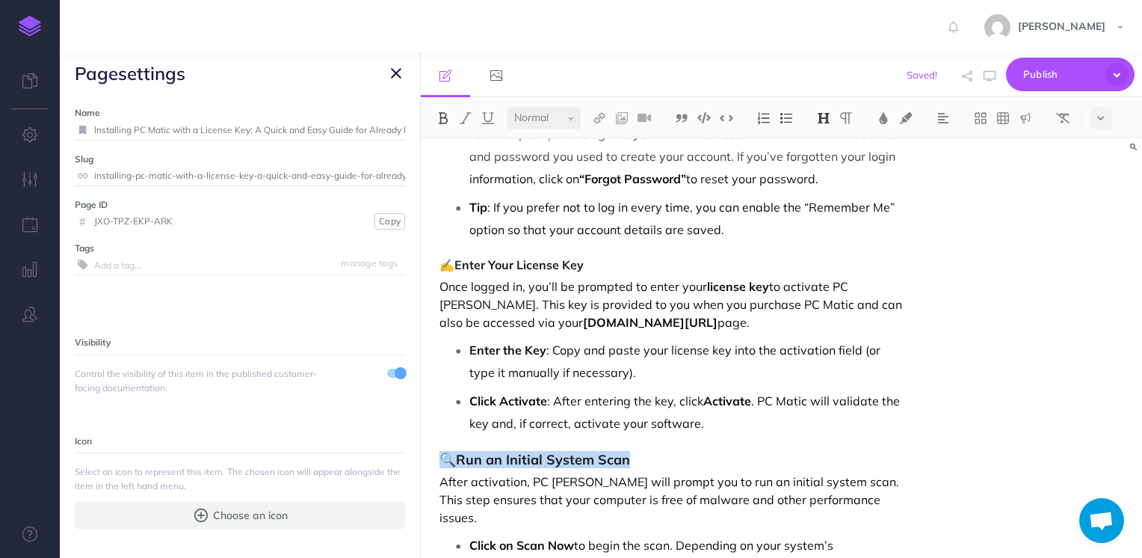
drag, startPoint x: 638, startPoint y: 459, endPoint x: 413, endPoint y: 446, distance: 225.4
click at [413, 446] on div "New Doc Collapse all Expand all Expand to root folders Getting Started DRAFT Pu…" at bounding box center [601, 304] width 1083 height 505
click at [829, 120] on img at bounding box center [823, 118] width 13 height 12
click at [831, 209] on button "H4" at bounding box center [824, 211] width 22 height 22
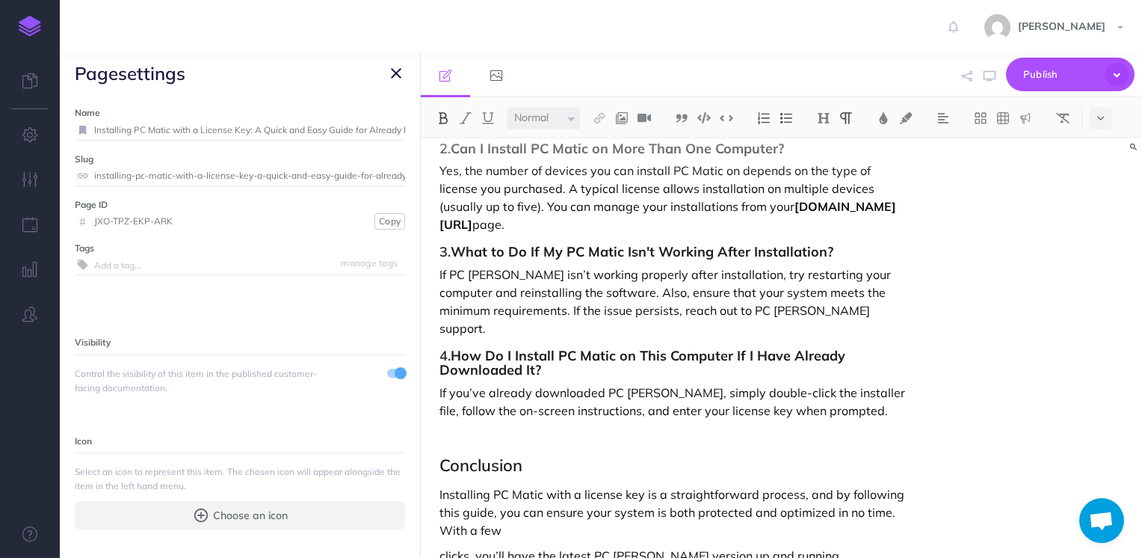
scroll to position [3639, 0]
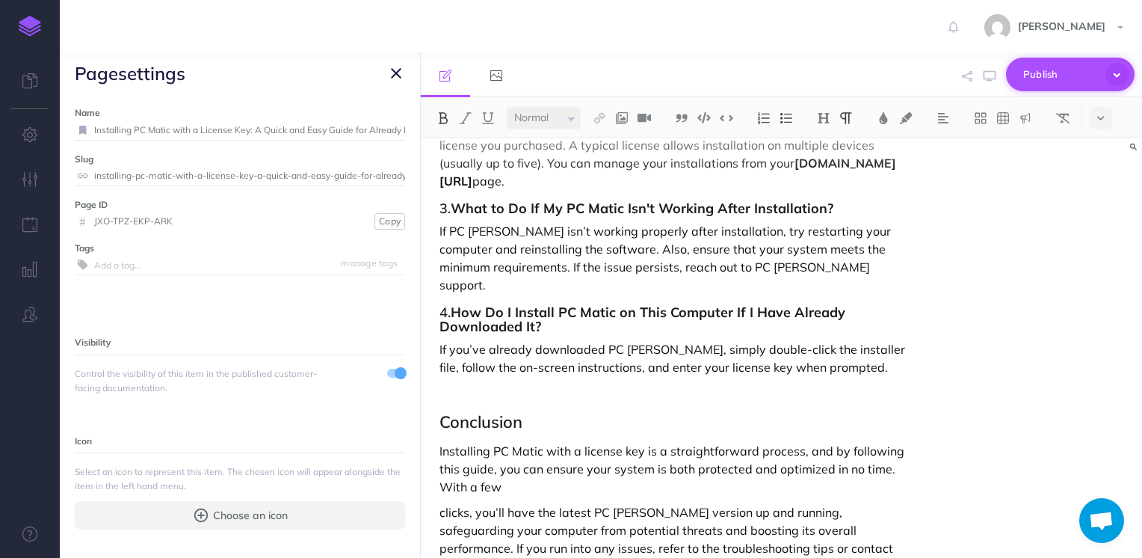
click at [1047, 70] on span "Publish" at bounding box center [1061, 74] width 75 height 23
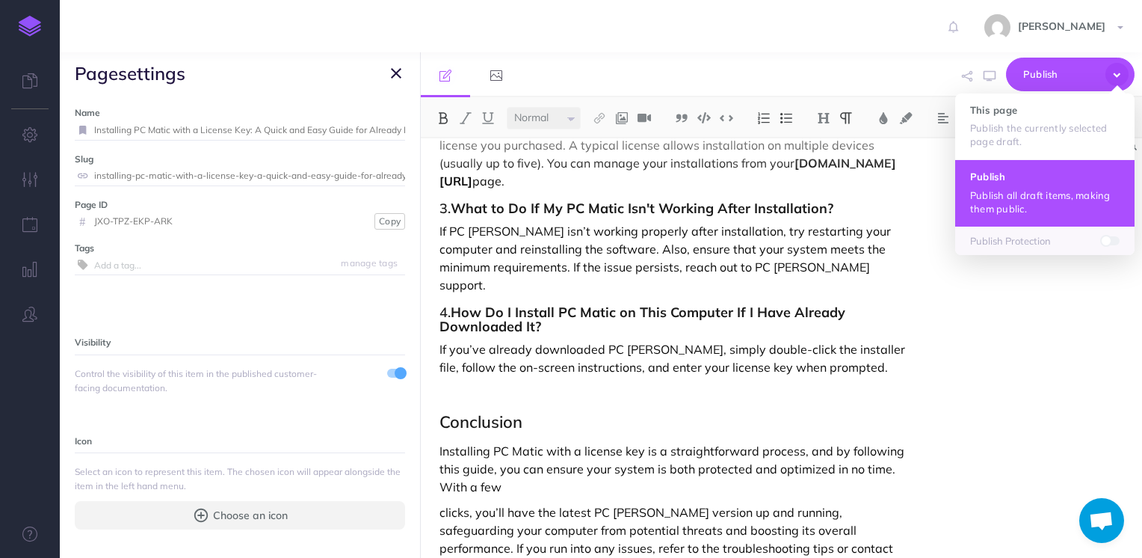
click at [1044, 208] on p "Publish all draft items, making them public." at bounding box center [1045, 201] width 150 height 27
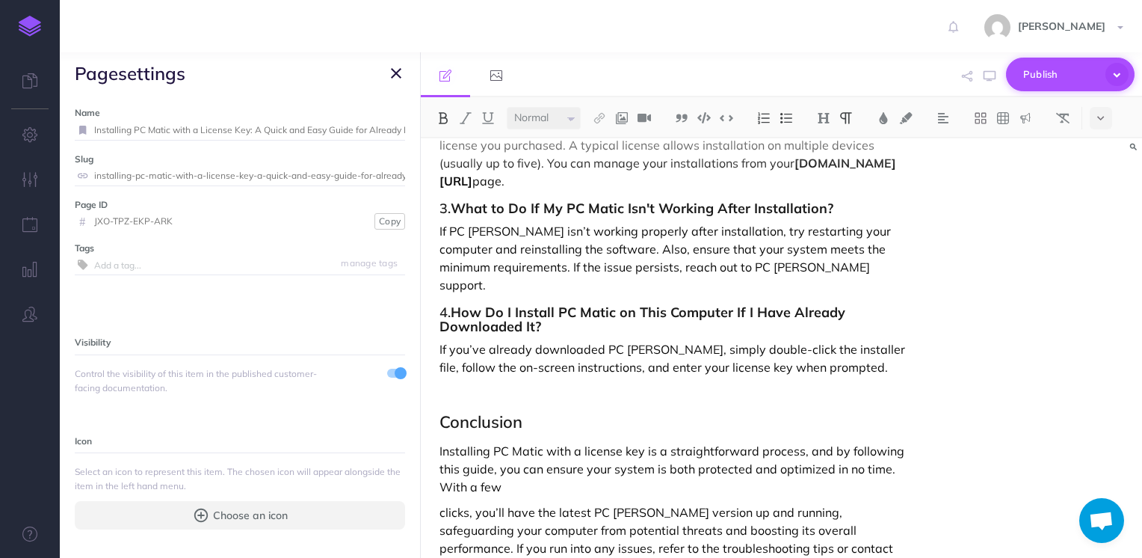
click at [1053, 74] on span "Publish" at bounding box center [1061, 74] width 75 height 23
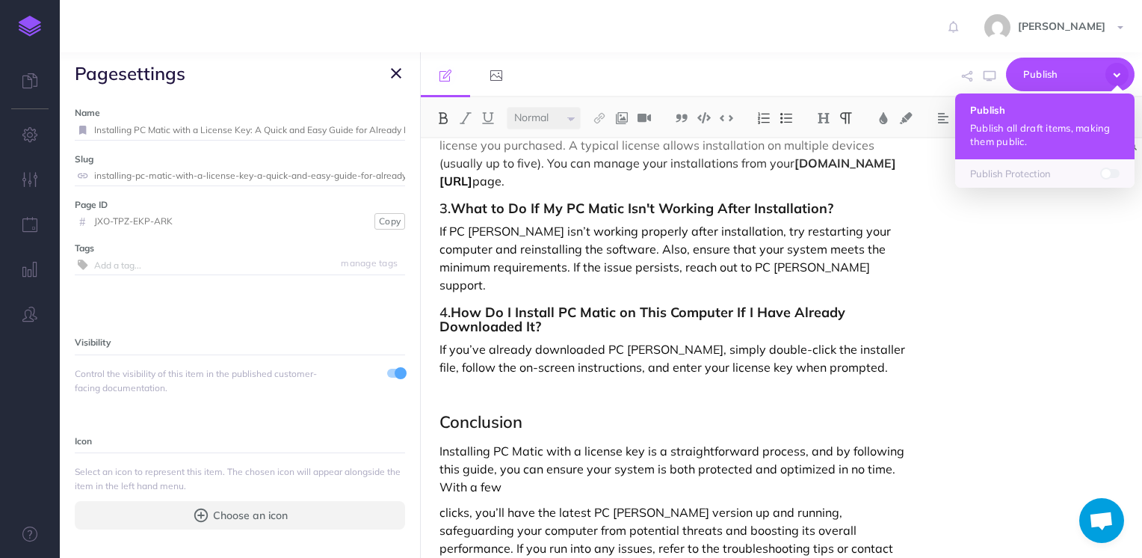
click at [1042, 131] on p "Publish all draft items, making them public." at bounding box center [1045, 134] width 150 height 27
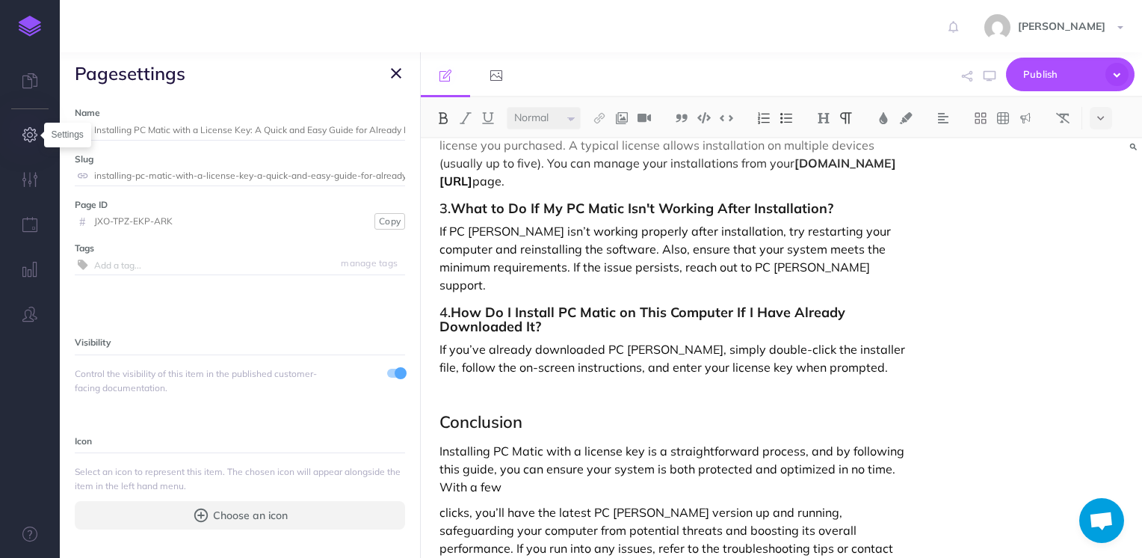
click at [30, 137] on icon "button" at bounding box center [30, 134] width 16 height 15
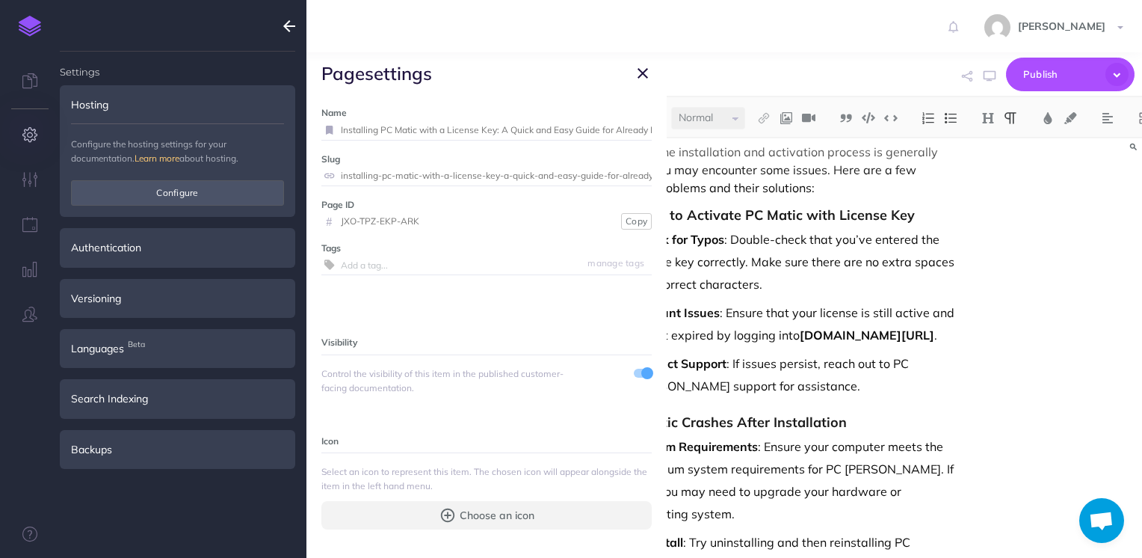
scroll to position [4202, 0]
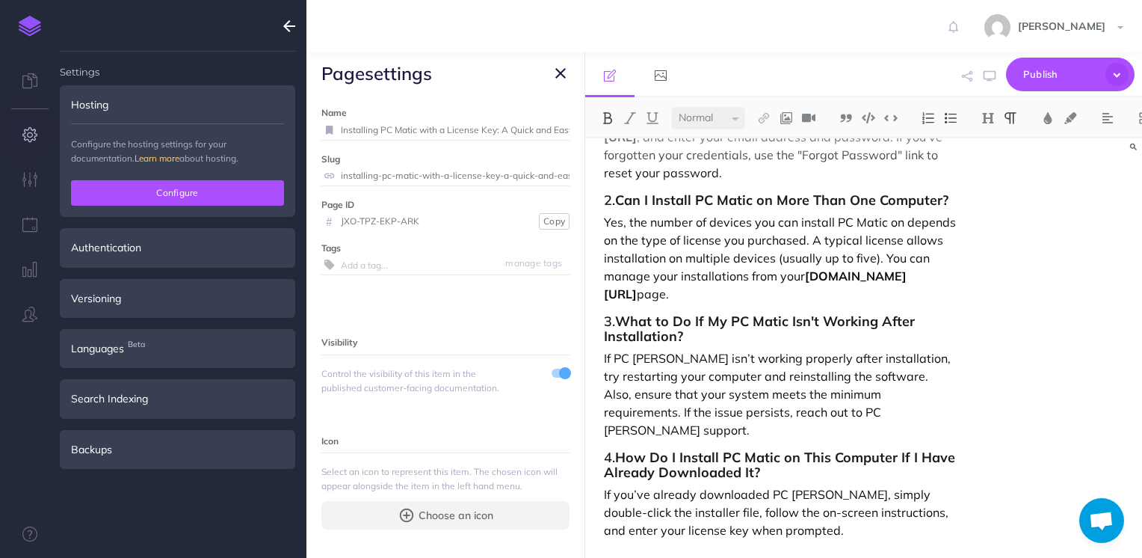
click at [226, 201] on button "Configure" at bounding box center [177, 192] width 213 height 25
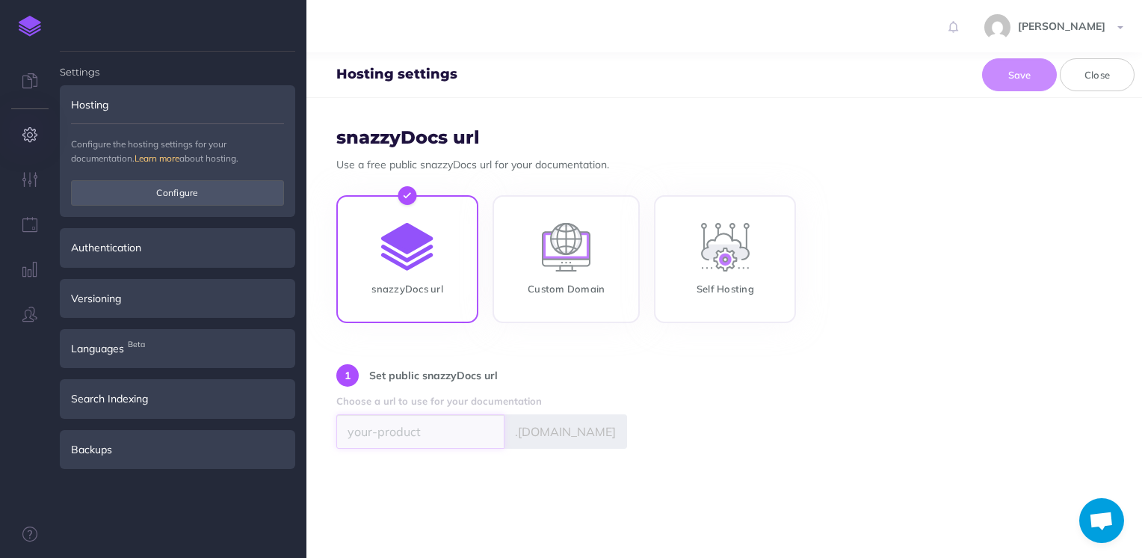
click at [451, 426] on input "text" at bounding box center [420, 431] width 168 height 34
type input "pcplaymatic"
click at [721, 462] on form "snazzyDocs url Use a free public snazzyDocs url for your documentation. snazzyD…" at bounding box center [725, 328] width 836 height 460
click at [1027, 75] on button "Save" at bounding box center [1019, 74] width 75 height 33
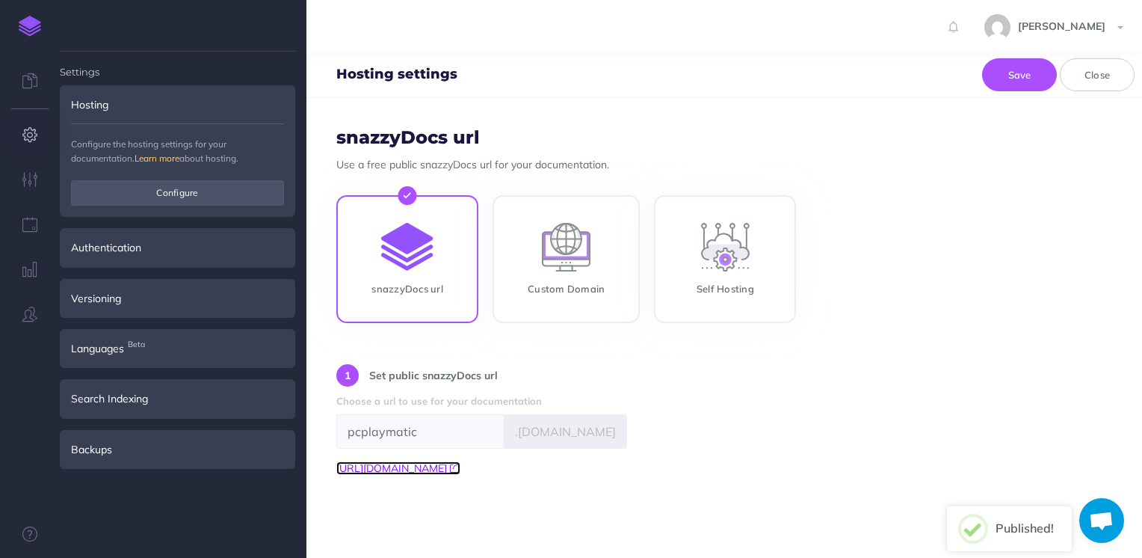
click at [461, 470] on icon at bounding box center [455, 467] width 10 height 10
click at [23, 89] on link at bounding box center [30, 82] width 60 height 45
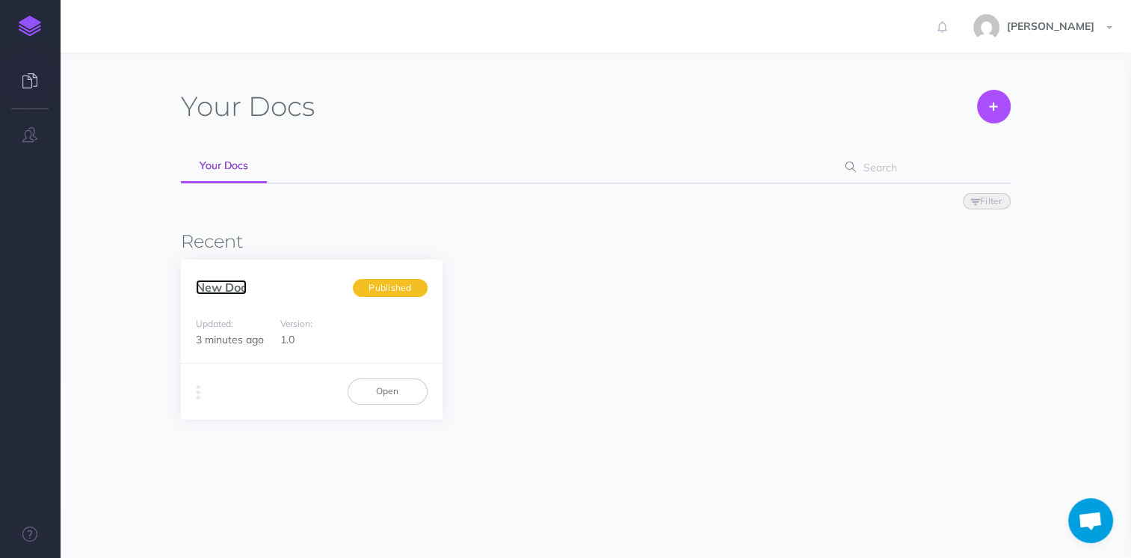
click at [215, 286] on link "New Doc" at bounding box center [221, 287] width 51 height 15
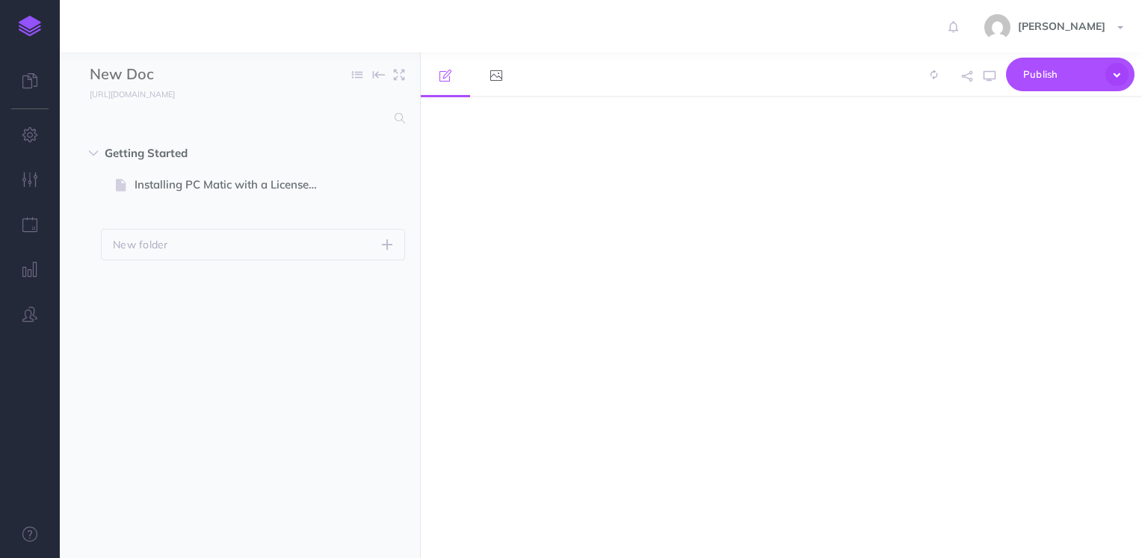
select select "null"
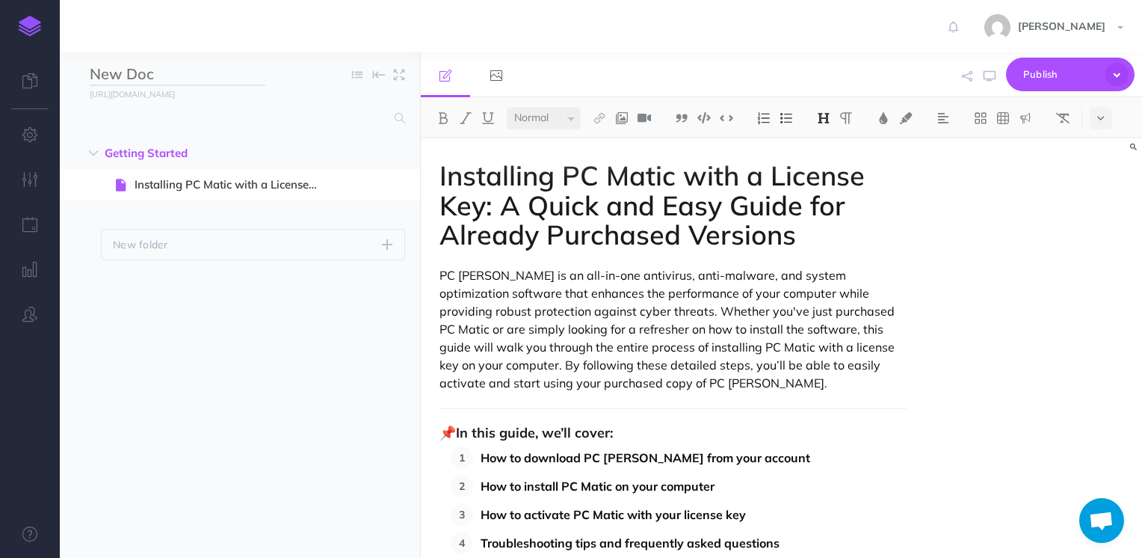
click at [138, 79] on input "New Doc" at bounding box center [178, 75] width 176 height 22
type input "P"
type input "Pcmaticexplained"
click at [296, 145] on span "Getting Started" at bounding box center [208, 153] width 207 height 18
click at [1055, 66] on span "Publish" at bounding box center [1061, 74] width 75 height 23
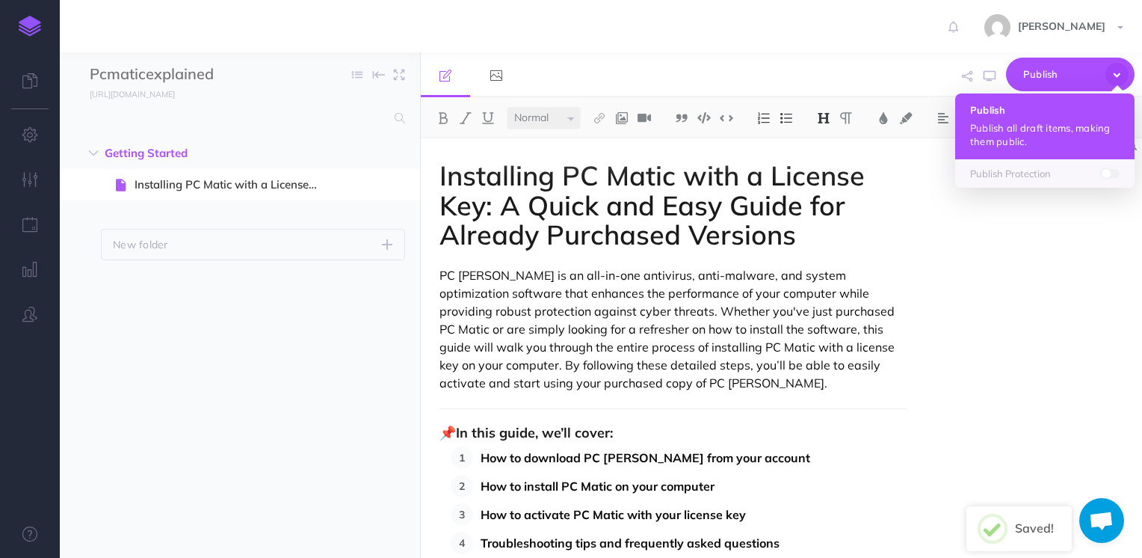
click at [1048, 109] on h4 "Publish" at bounding box center [1045, 110] width 150 height 10
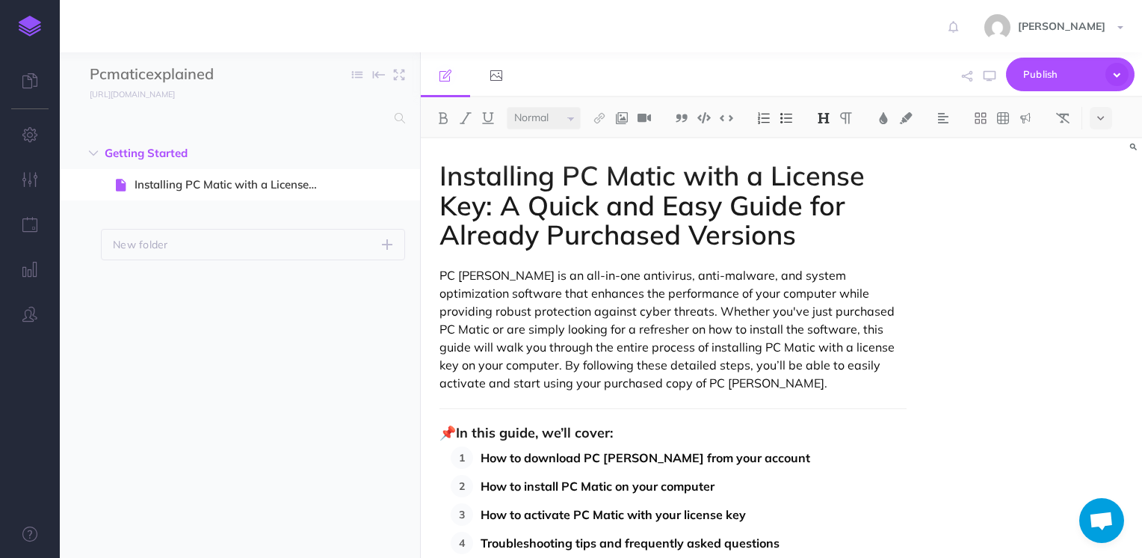
click at [1102, 220] on div "Installing PC [PERSON_NAME] with a License Key: A Quick and Easy Guide for Alre…" at bounding box center [781, 347] width 721 height 419
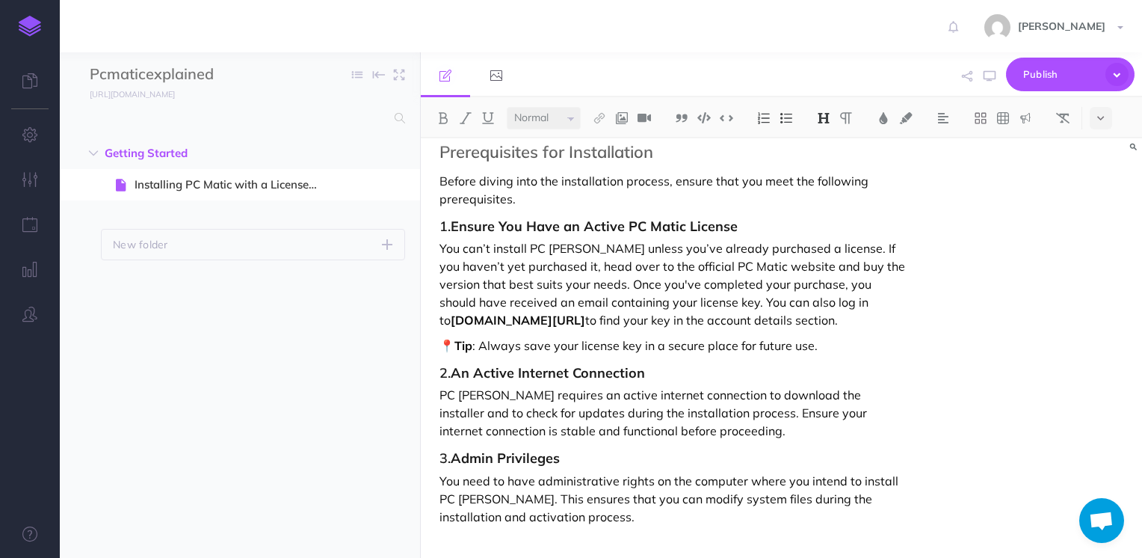
scroll to position [479, 0]
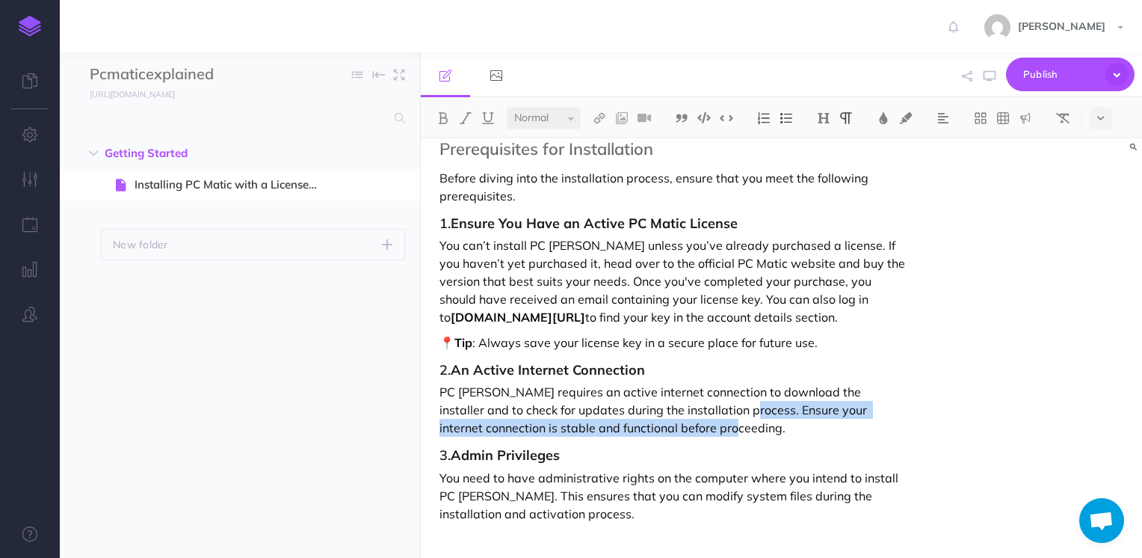
drag, startPoint x: 713, startPoint y: 405, endPoint x: 718, endPoint y: 423, distance: 18.5
click at [718, 423] on p "PC [PERSON_NAME] requires an active internet connection to download the install…" at bounding box center [674, 410] width 468 height 54
click at [601, 117] on img at bounding box center [599, 118] width 13 height 12
click at [603, 142] on icon at bounding box center [600, 144] width 12 height 10
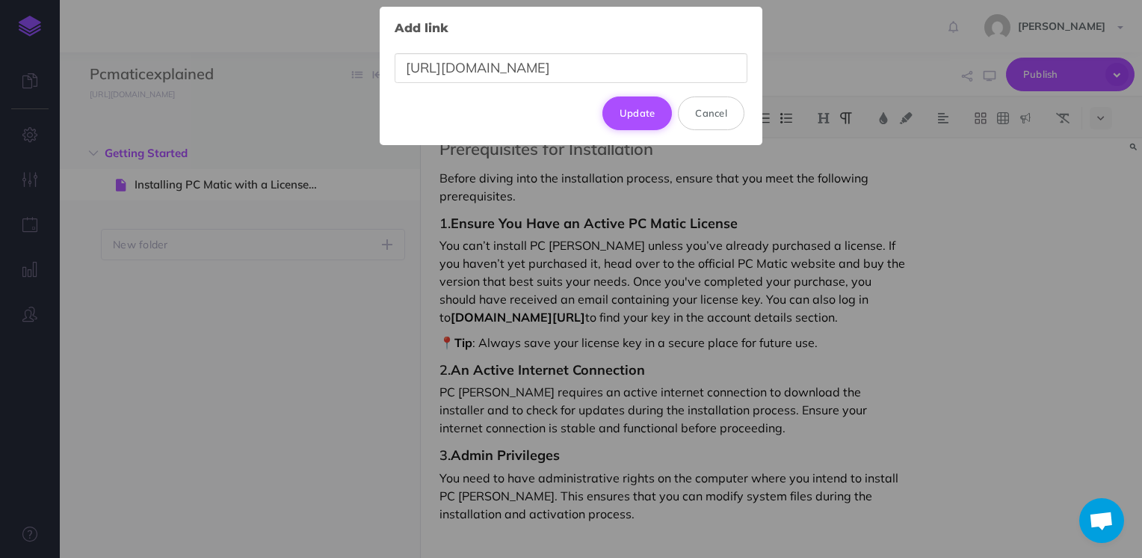
type input "[URL][DOMAIN_NAME]"
click at [636, 112] on button "Update" at bounding box center [638, 112] width 70 height 33
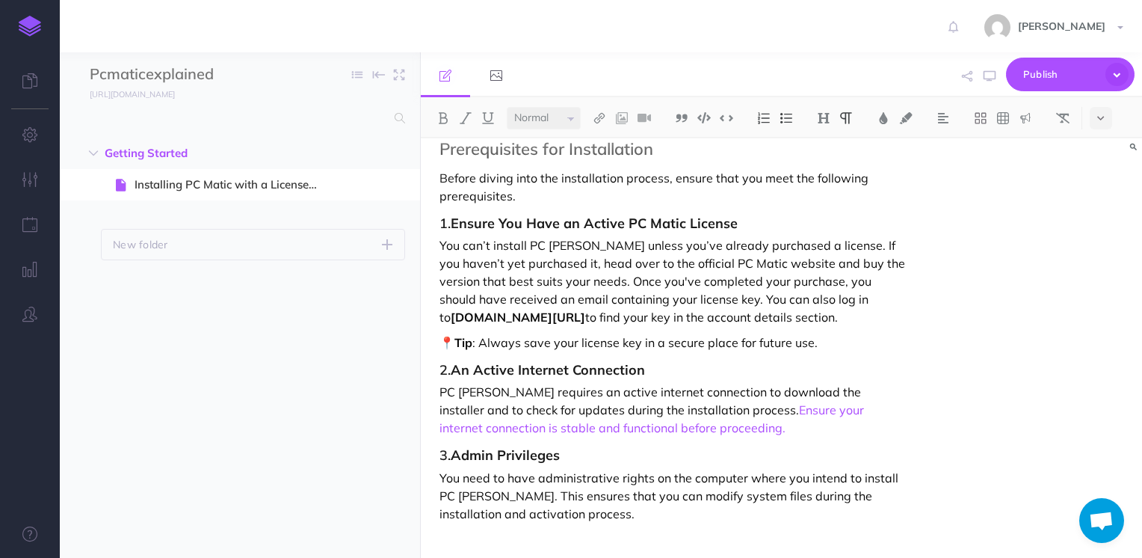
click at [1074, 245] on div "Installing PC [PERSON_NAME] with a License Key: A Quick and Easy Guide for Alre…" at bounding box center [781, 347] width 721 height 419
click at [999, 381] on div "Installing PC [PERSON_NAME] with a License Key: A Quick and Easy Guide for Alre…" at bounding box center [781, 347] width 721 height 419
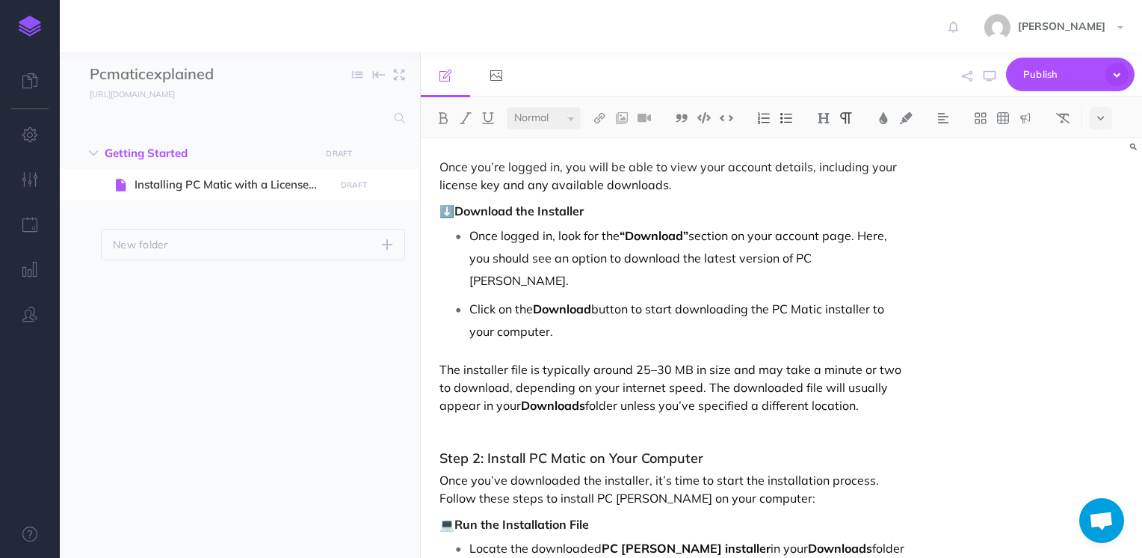
scroll to position [1346, 0]
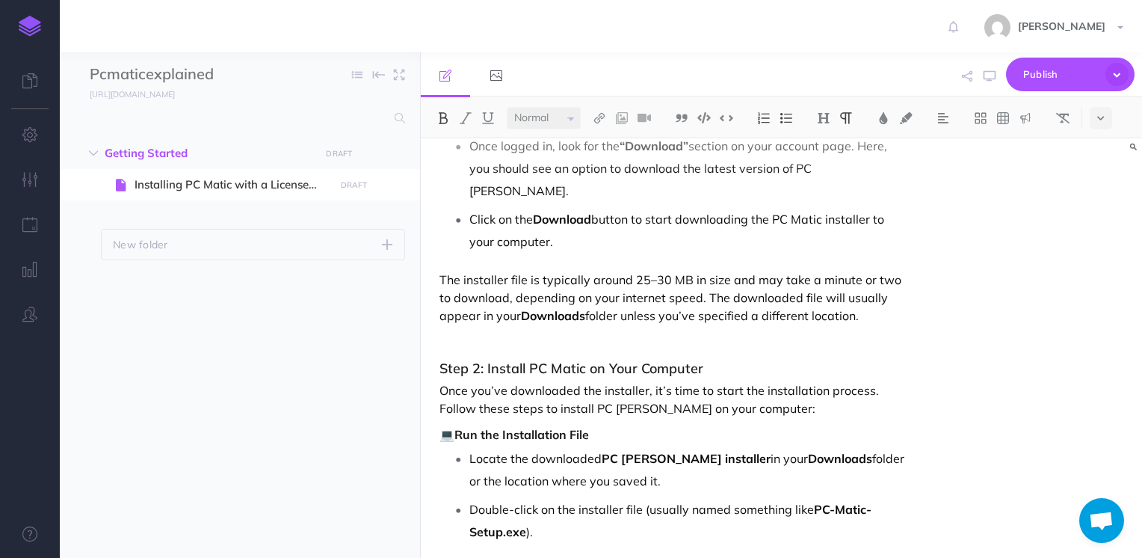
drag, startPoint x: 613, startPoint y: 316, endPoint x: 562, endPoint y: 232, distance: 98.0
click at [562, 230] on p "Click on the Download button to start downloading the PC Matic installer to you…" at bounding box center [689, 230] width 438 height 45
drag, startPoint x: 556, startPoint y: 236, endPoint x: 470, endPoint y: 220, distance: 87.4
click at [470, 220] on p "Click on the Download button to start downloading the PC Matic installer to you…" at bounding box center [689, 230] width 438 height 45
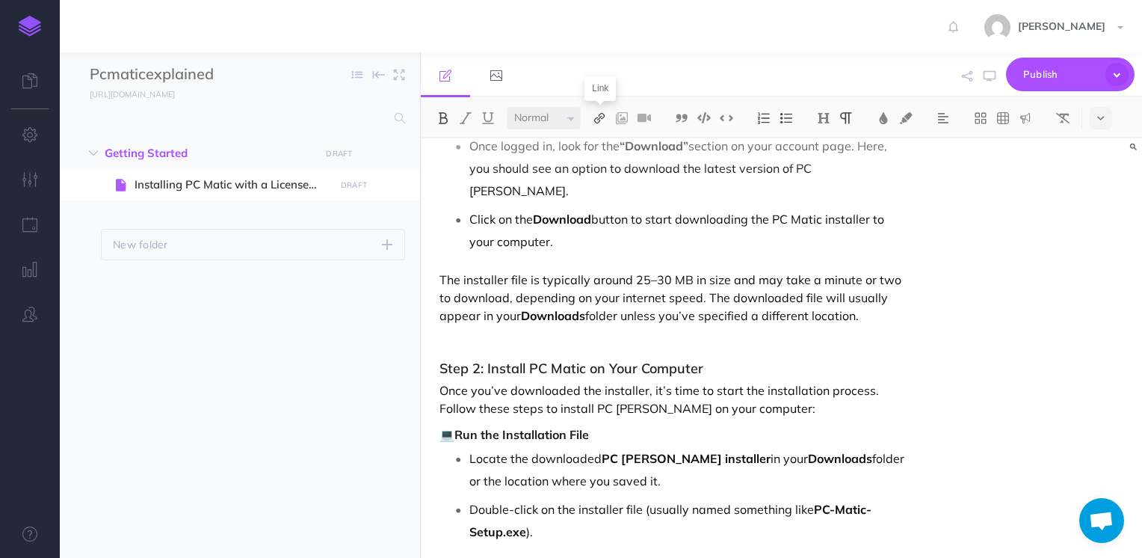
click at [601, 118] on img at bounding box center [599, 118] width 13 height 12
click at [606, 145] on button at bounding box center [599, 144] width 22 height 22
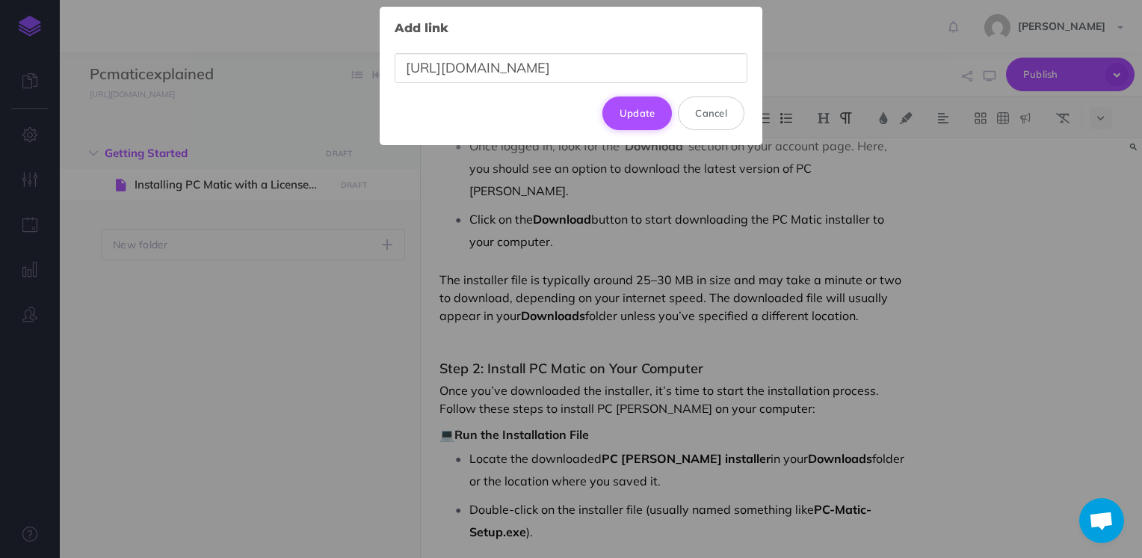
type input "[URL][DOMAIN_NAME]"
click at [625, 103] on button "Update" at bounding box center [638, 112] width 70 height 33
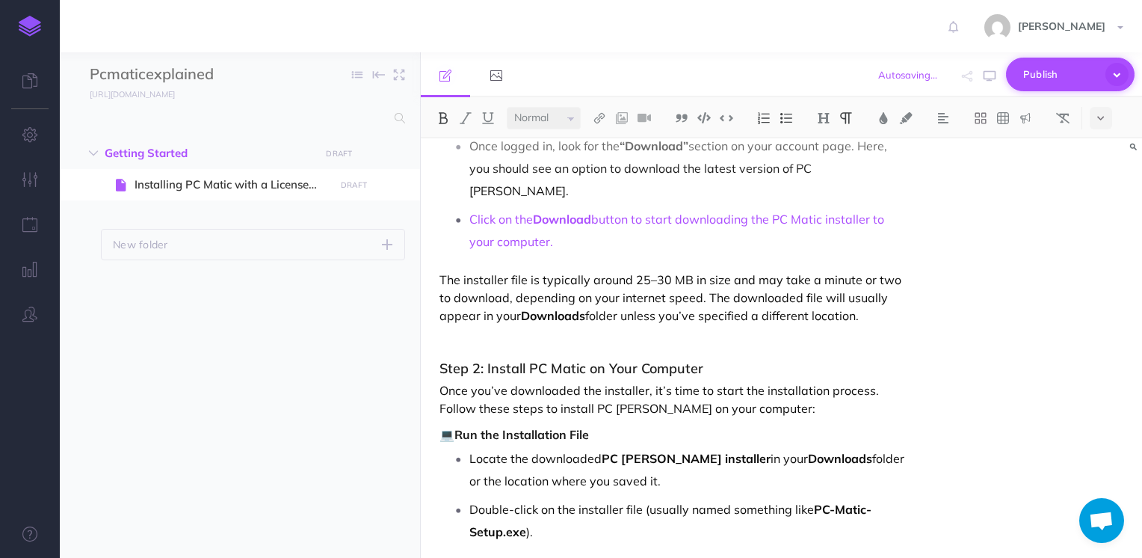
click at [1077, 63] on span "Publish" at bounding box center [1061, 74] width 75 height 23
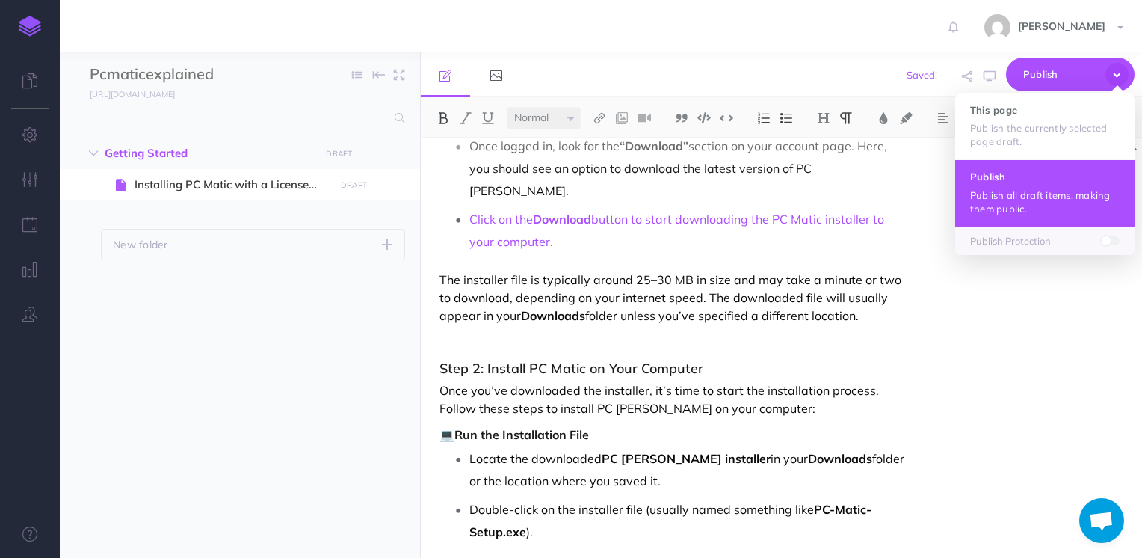
click at [1031, 170] on button "Publish Publish all draft items, making them public." at bounding box center [1045, 192] width 179 height 67
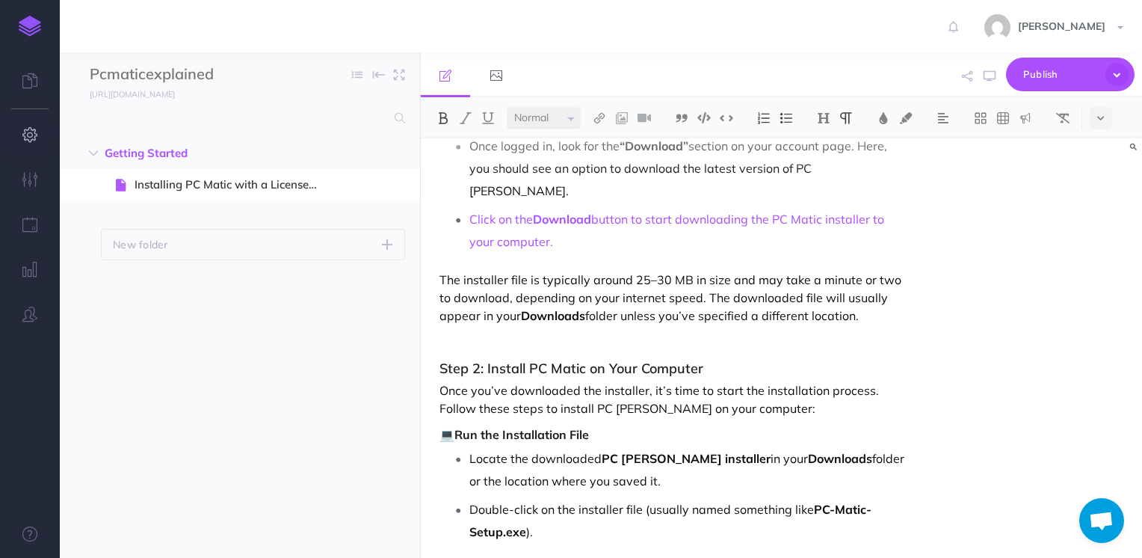
click at [33, 151] on button "button" at bounding box center [30, 135] width 60 height 45
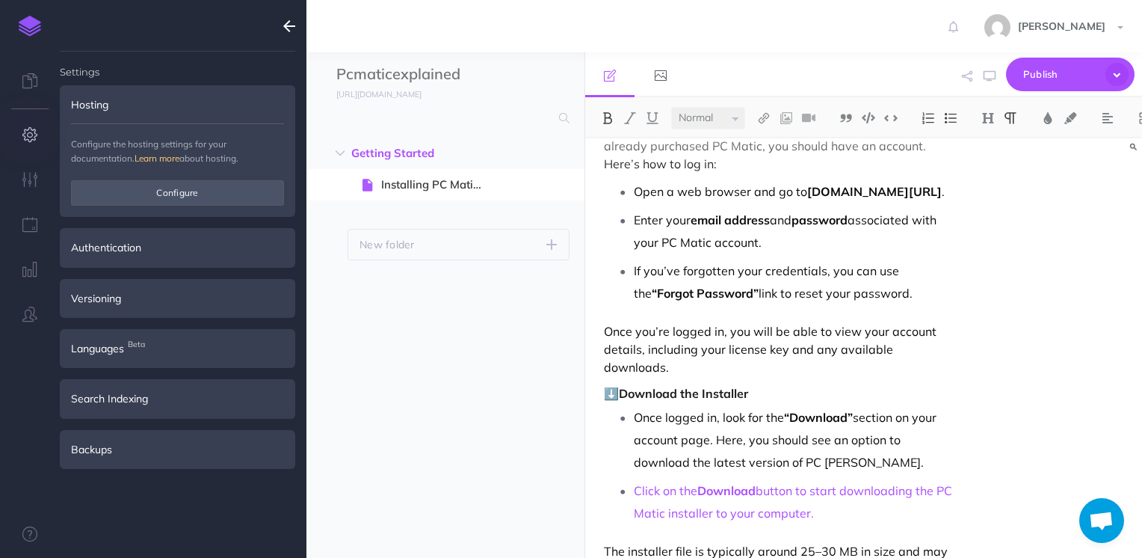
scroll to position [1501, 0]
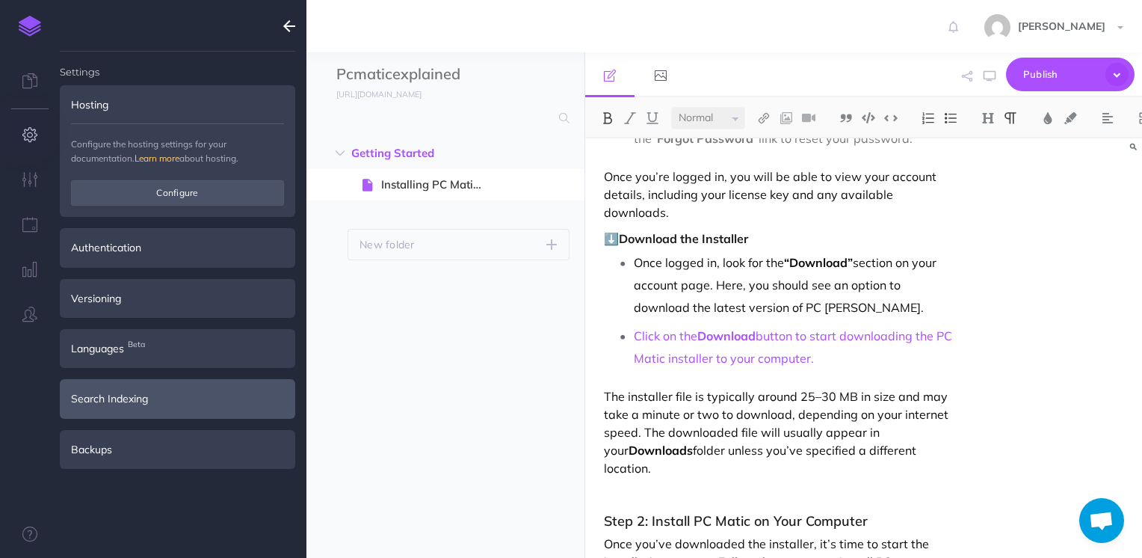
click at [212, 393] on div "Search Indexing" at bounding box center [178, 398] width 236 height 39
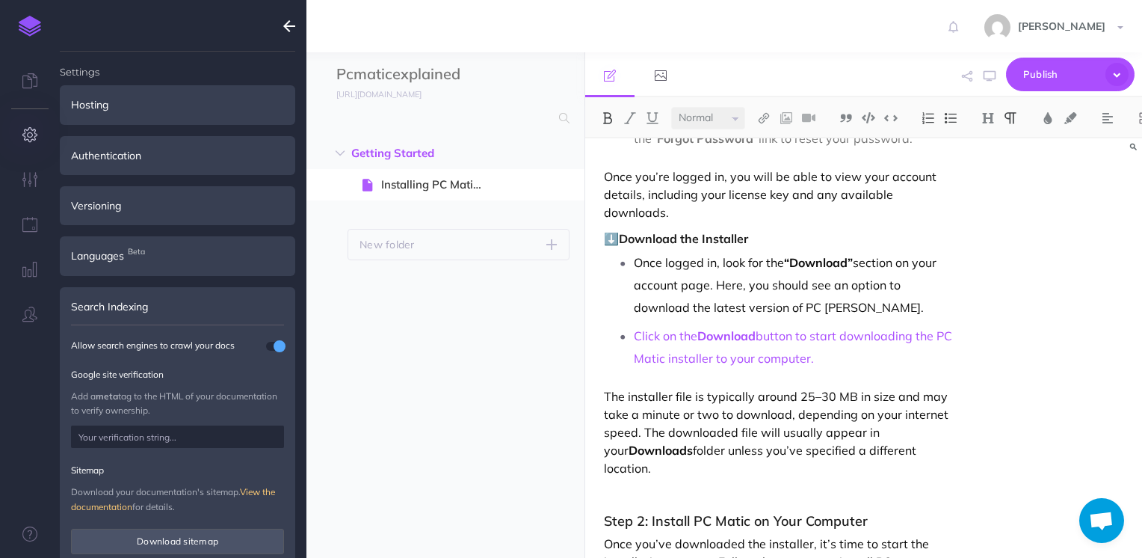
click at [209, 434] on input "text" at bounding box center [177, 436] width 213 height 22
paste input "sMrnlC7C2sOSq9IIBeJgjWc_FtijF0c_Db7SXPGoBXE"
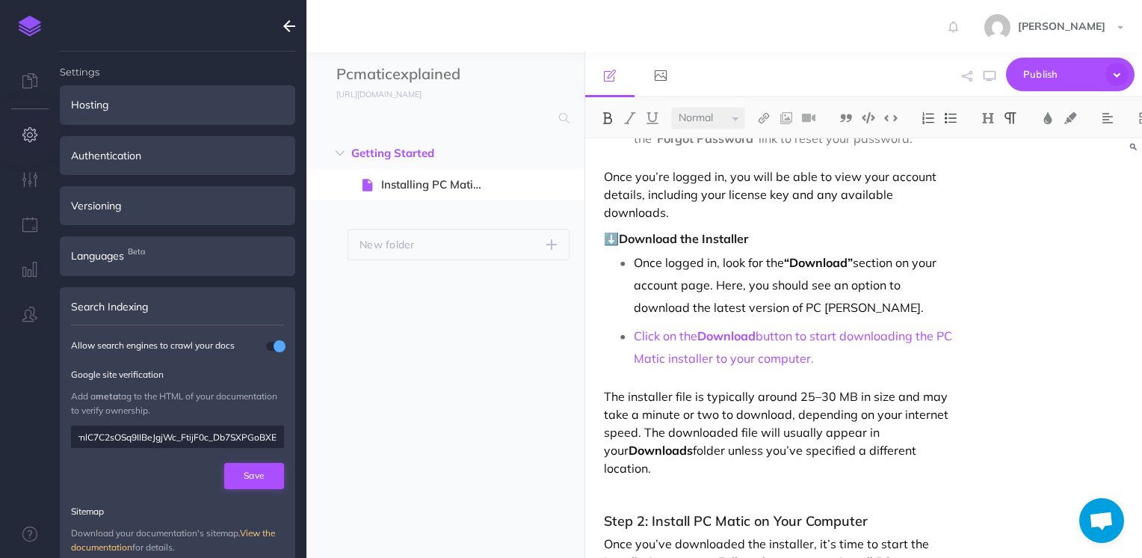
type input "sMrnlC7C2sOSq9IIBeJgjWc_FtijF0c_Db7SXPGoBXE"
click at [239, 476] on button "Save" at bounding box center [254, 475] width 60 height 25
